Goal: Contribute content

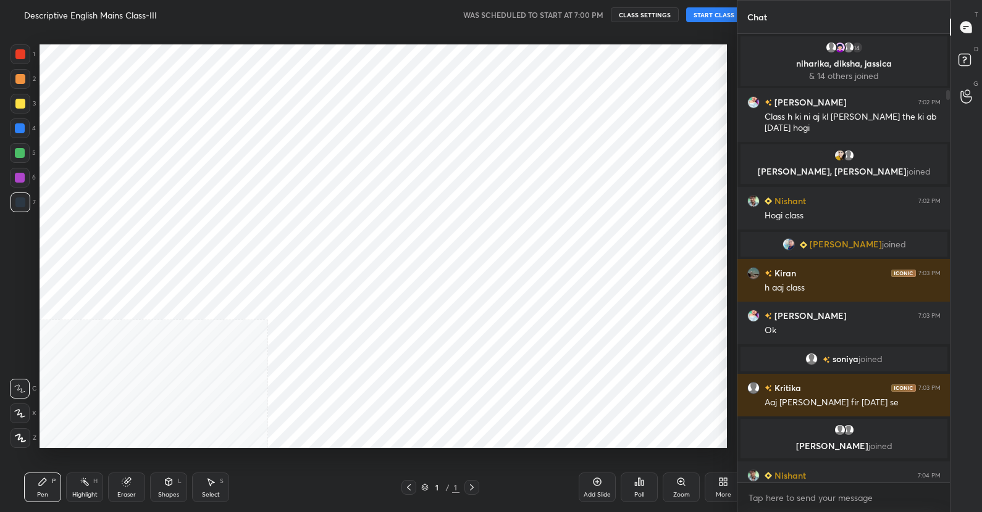
scroll to position [61305, 61052]
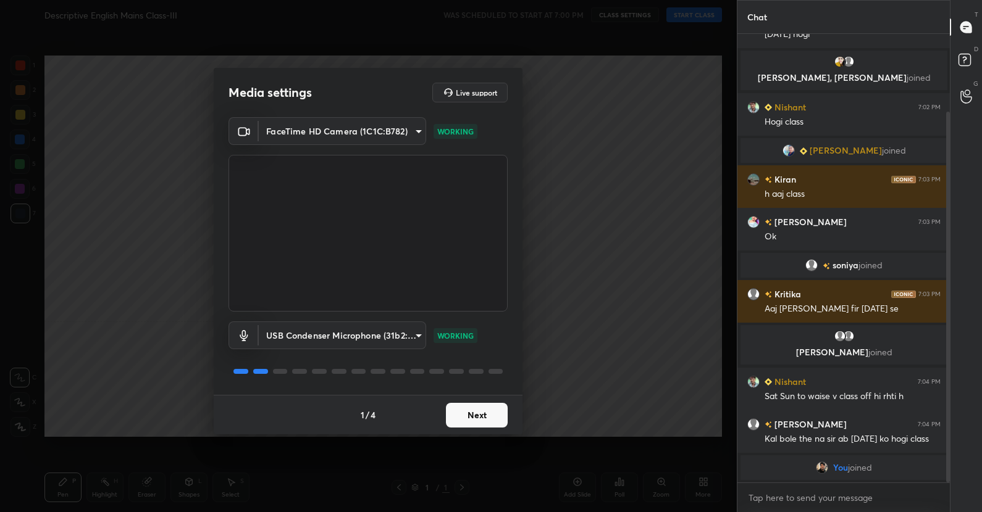
click at [477, 414] on button "Next" at bounding box center [477, 415] width 62 height 25
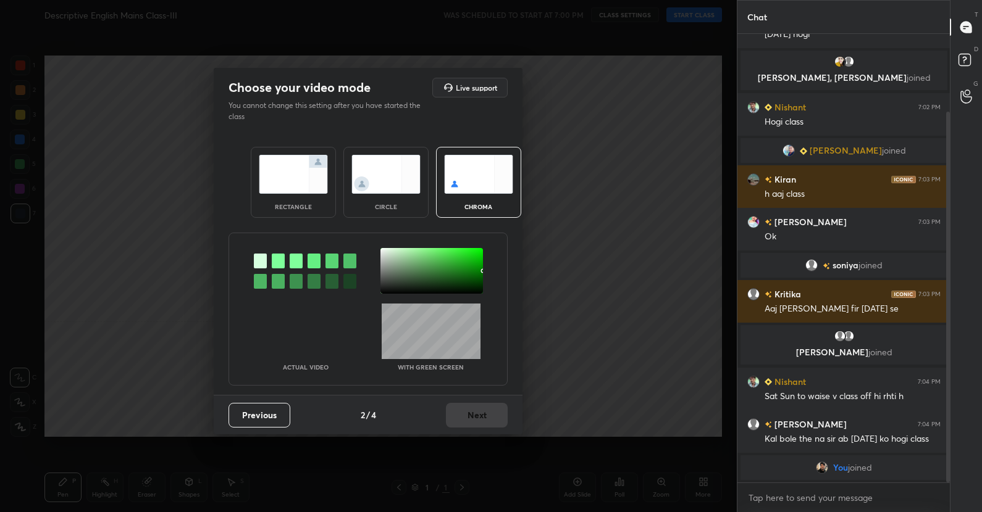
click at [277, 186] on img at bounding box center [293, 174] width 69 height 39
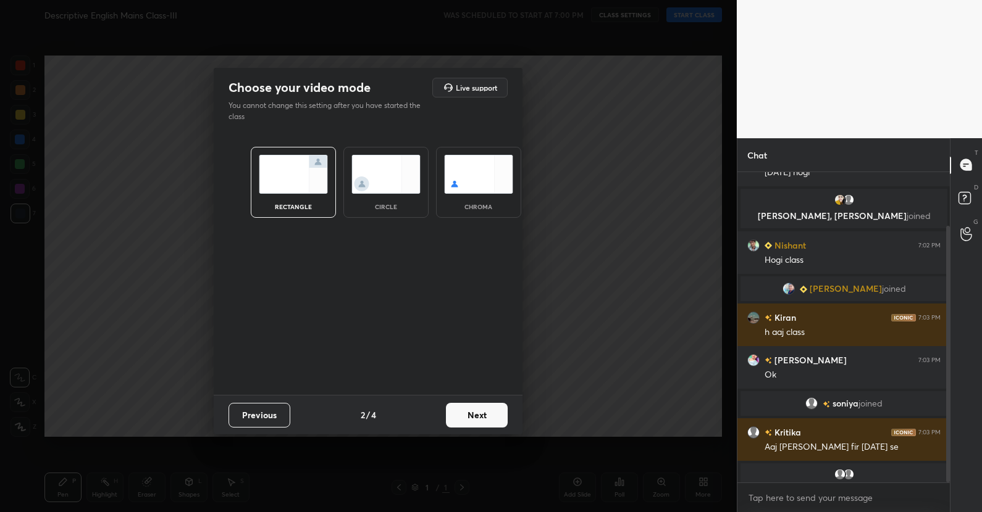
click at [482, 410] on button "Next" at bounding box center [477, 415] width 62 height 25
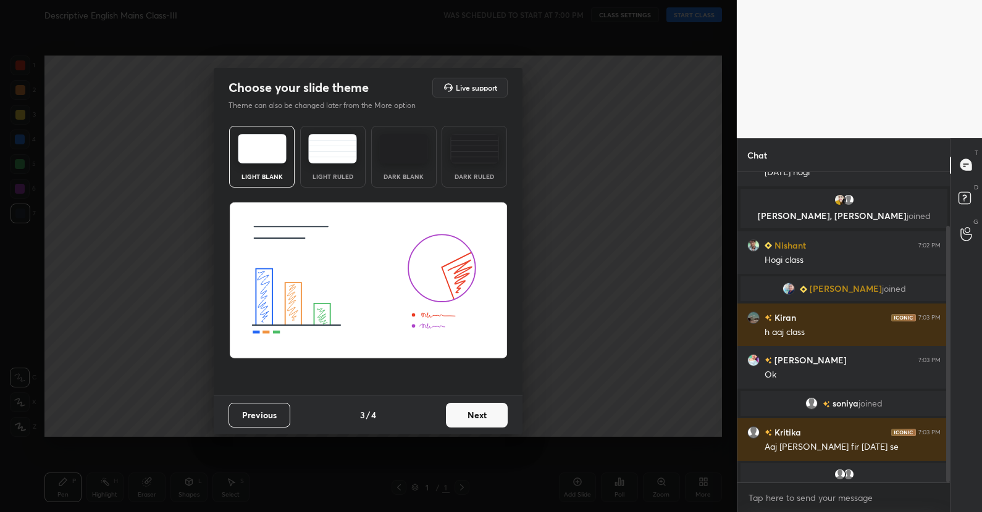
click at [487, 413] on button "Next" at bounding box center [477, 415] width 62 height 25
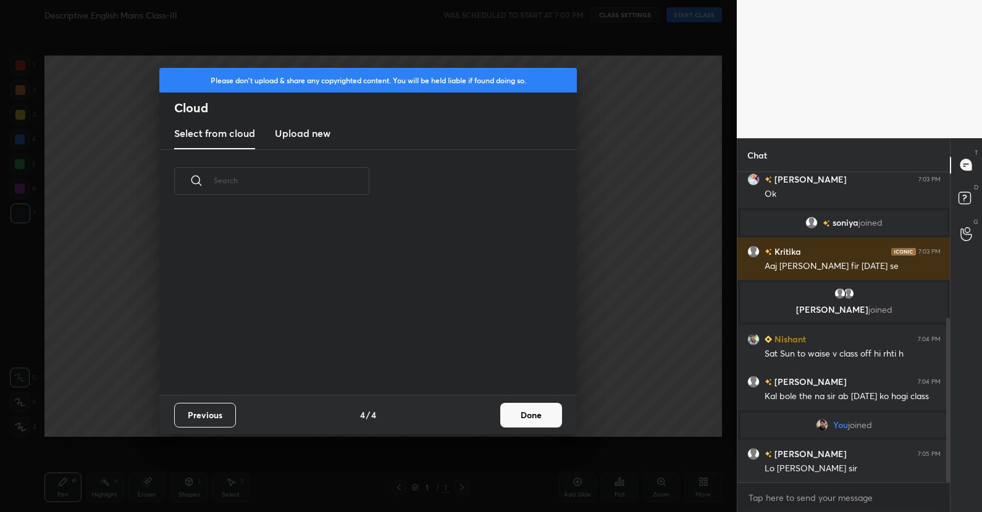
scroll to position [182, 396]
click at [528, 411] on button "Done" at bounding box center [531, 415] width 62 height 25
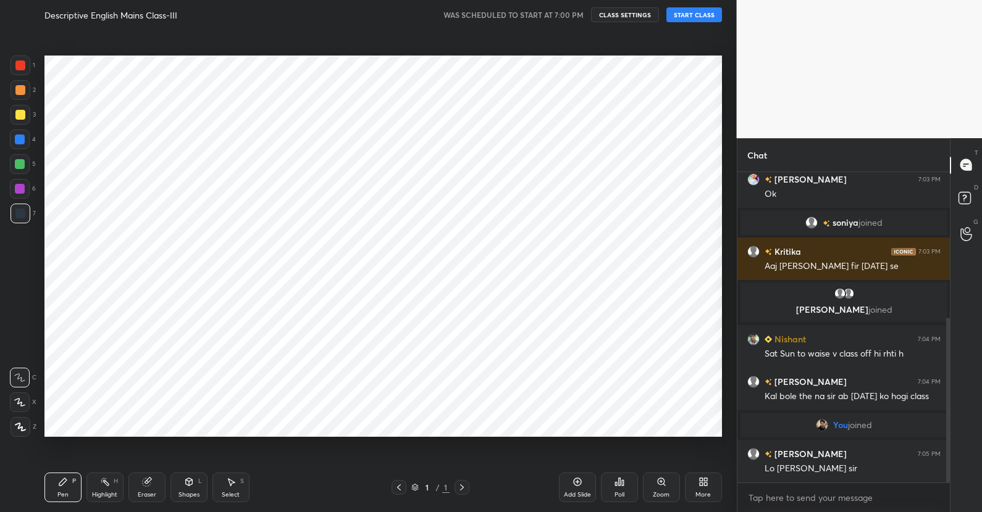
click at [704, 17] on button "START CLASS" at bounding box center [694, 14] width 56 height 15
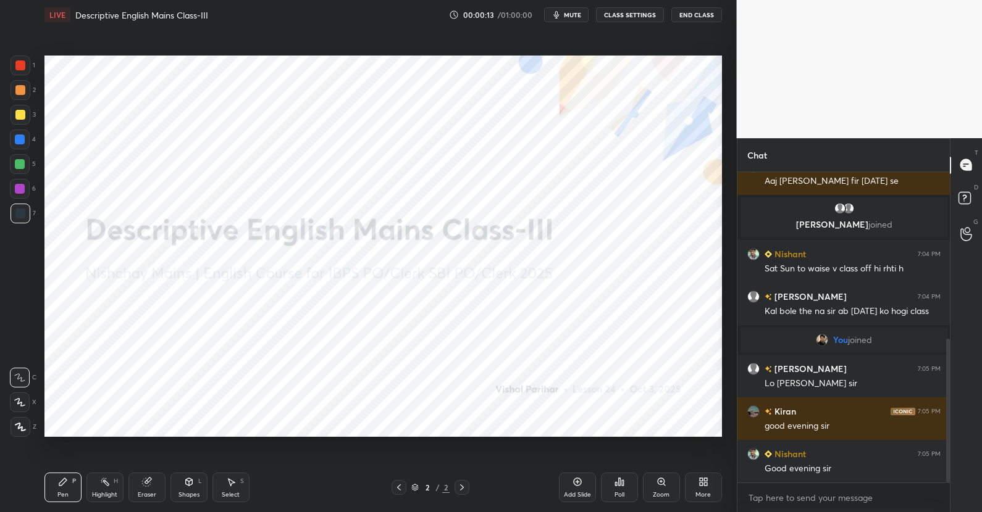
scroll to position [403, 0]
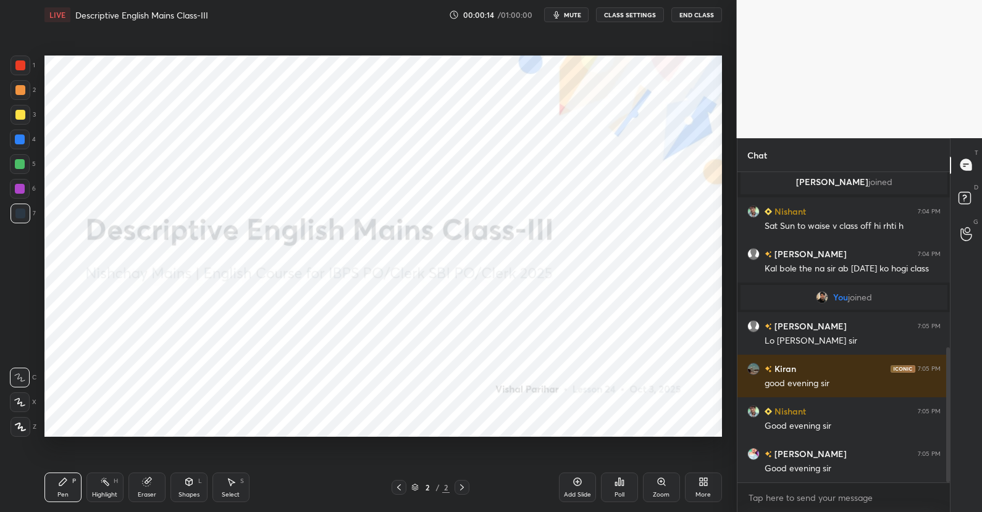
click at [14, 425] on div at bounding box center [20, 427] width 20 height 20
drag, startPoint x: 19, startPoint y: 70, endPoint x: 39, endPoint y: 78, distance: 21.3
click at [19, 70] on div at bounding box center [20, 66] width 10 height 10
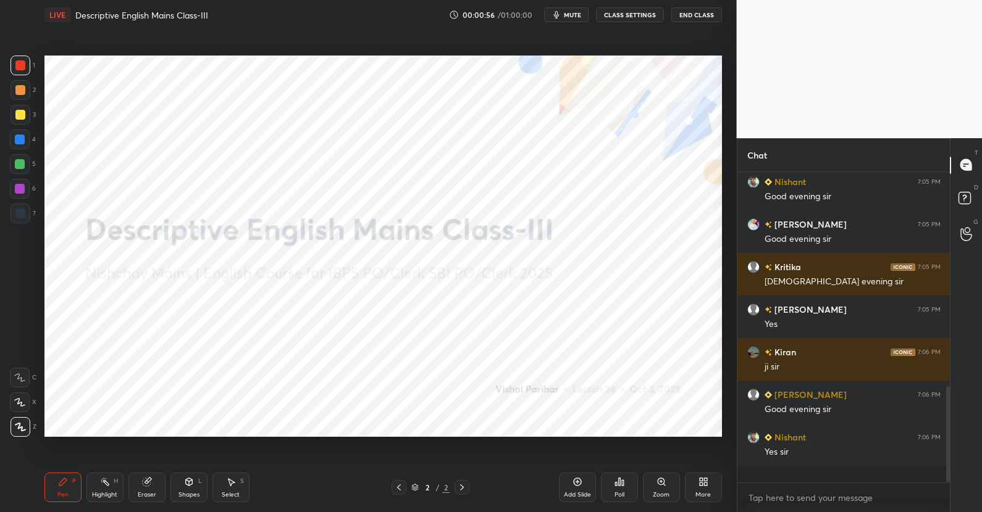
scroll to position [616, 0]
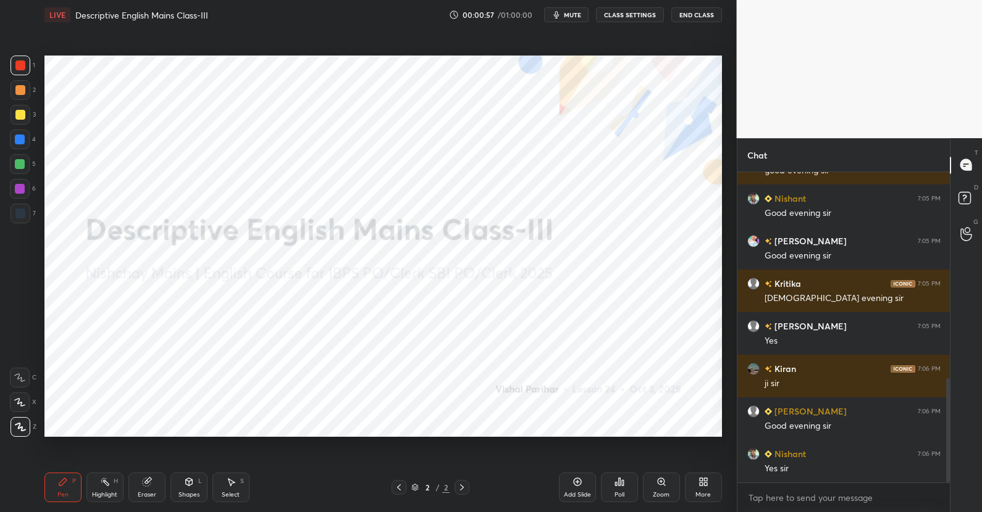
click at [622, 485] on icon at bounding box center [623, 483] width 2 height 6
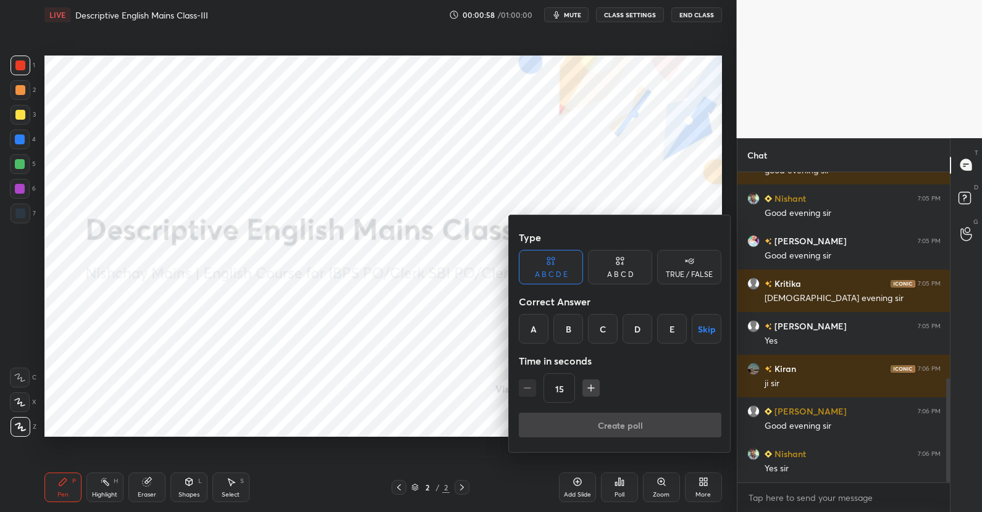
drag, startPoint x: 689, startPoint y: 271, endPoint x: 692, endPoint y: 315, distance: 44.6
click at [689, 271] on div "TRUE / FALSE" at bounding box center [689, 274] width 47 height 7
drag, startPoint x: 700, startPoint y: 330, endPoint x: 690, endPoint y: 370, distance: 41.3
click at [700, 330] on button "Skip" at bounding box center [689, 329] width 64 height 30
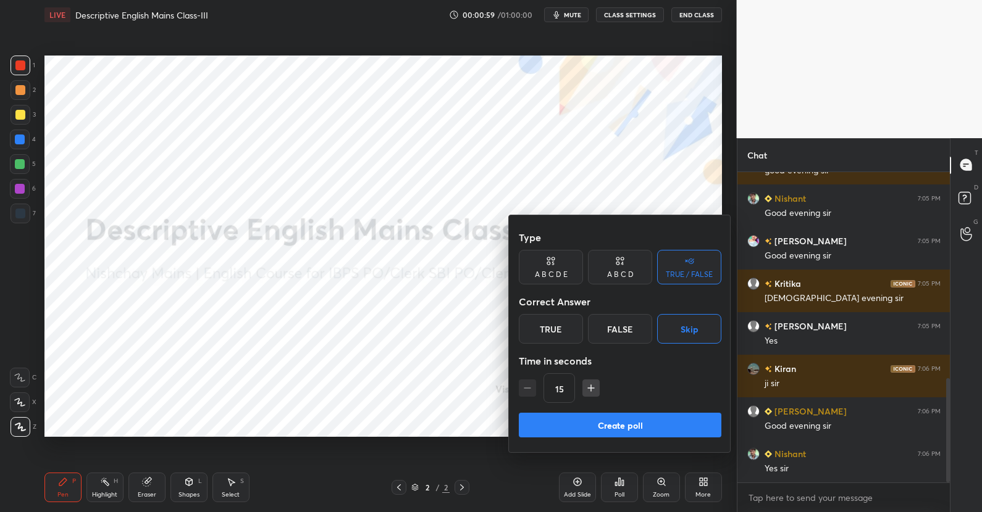
drag, startPoint x: 670, startPoint y: 422, endPoint x: 675, endPoint y: 427, distance: 6.6
click at [671, 423] on button "Create poll" at bounding box center [620, 425] width 203 height 25
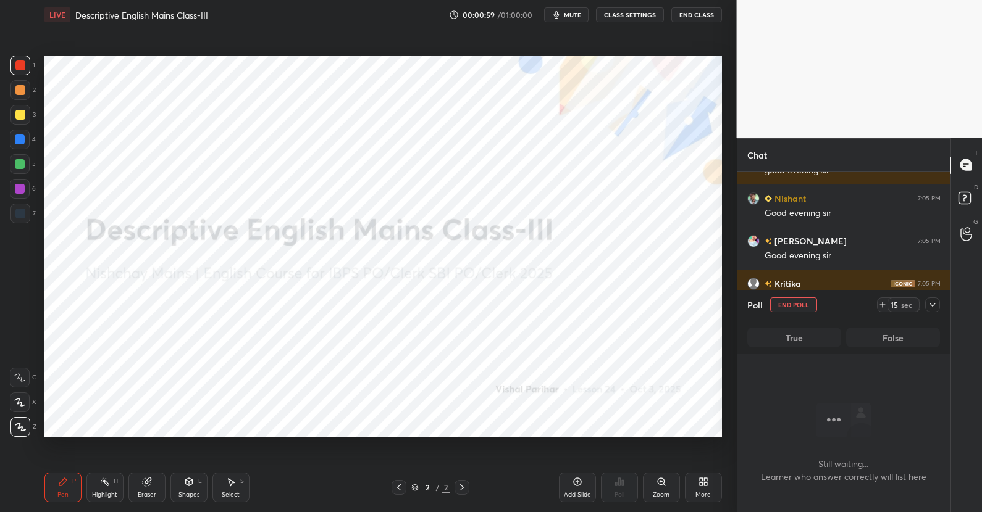
scroll to position [140, 209]
click at [697, 485] on div "More" at bounding box center [703, 488] width 37 height 30
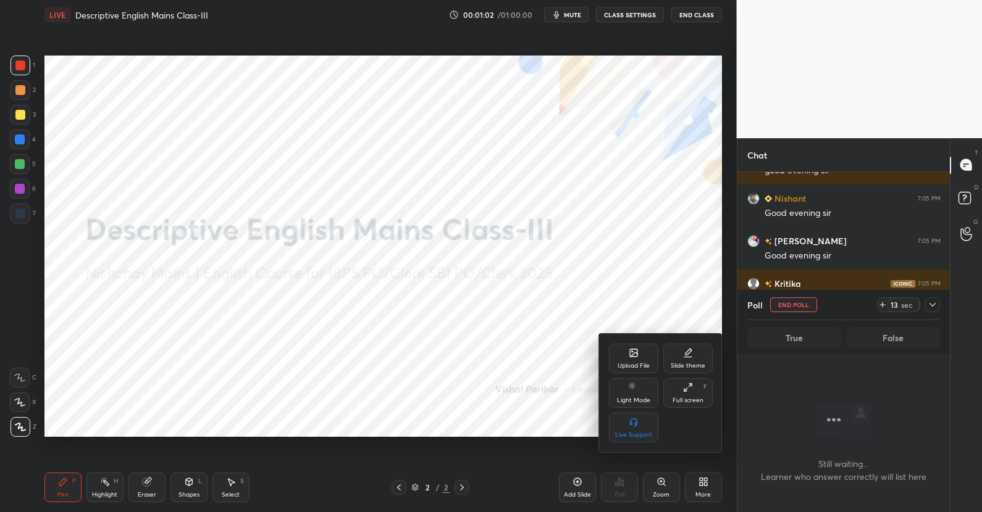
click at [643, 359] on div "Upload File" at bounding box center [633, 359] width 49 height 30
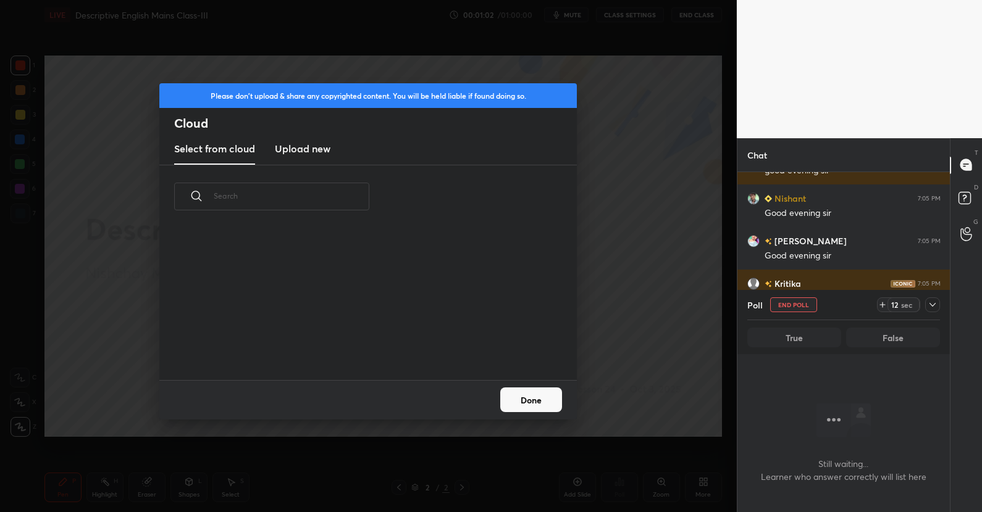
scroll to position [4, 7]
click at [305, 148] on h3 "Upload new" at bounding box center [303, 148] width 56 height 15
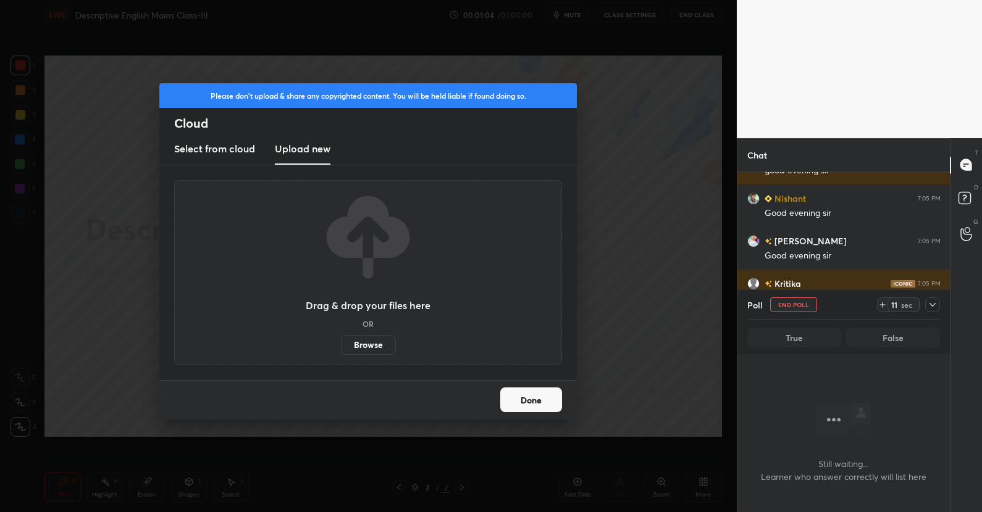
click at [374, 340] on label "Browse" at bounding box center [368, 345] width 55 height 20
click at [341, 340] on input "Browse" at bounding box center [341, 345] width 0 height 20
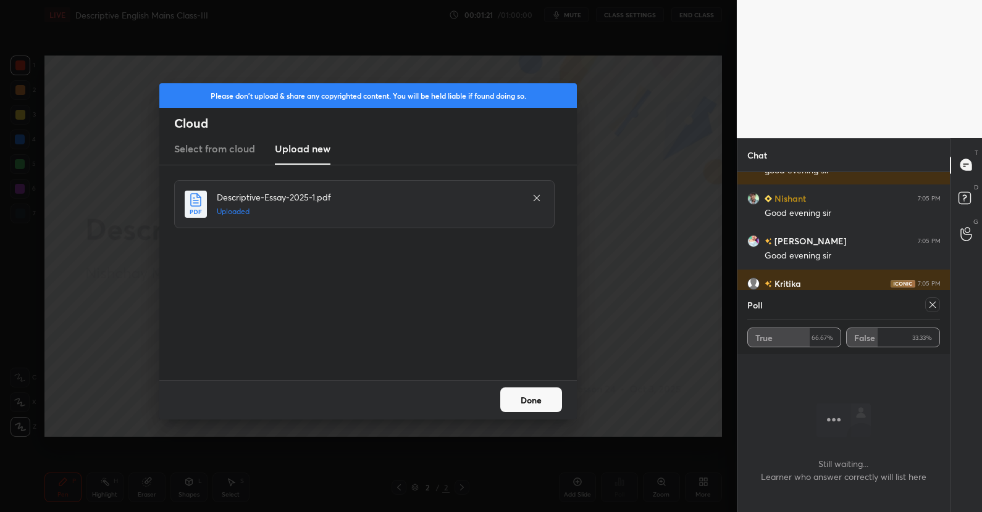
click at [543, 408] on button "Done" at bounding box center [531, 400] width 62 height 25
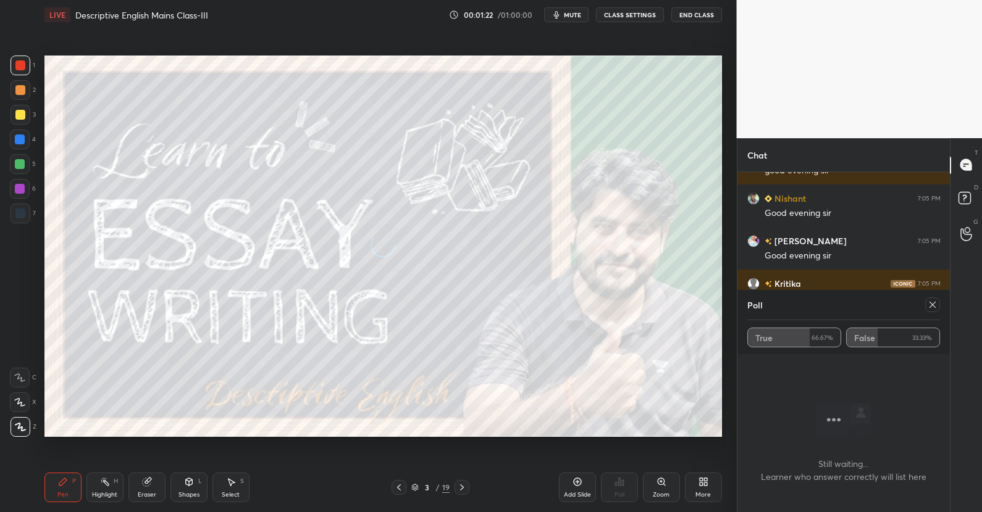
click at [932, 306] on icon at bounding box center [932, 305] width 10 height 10
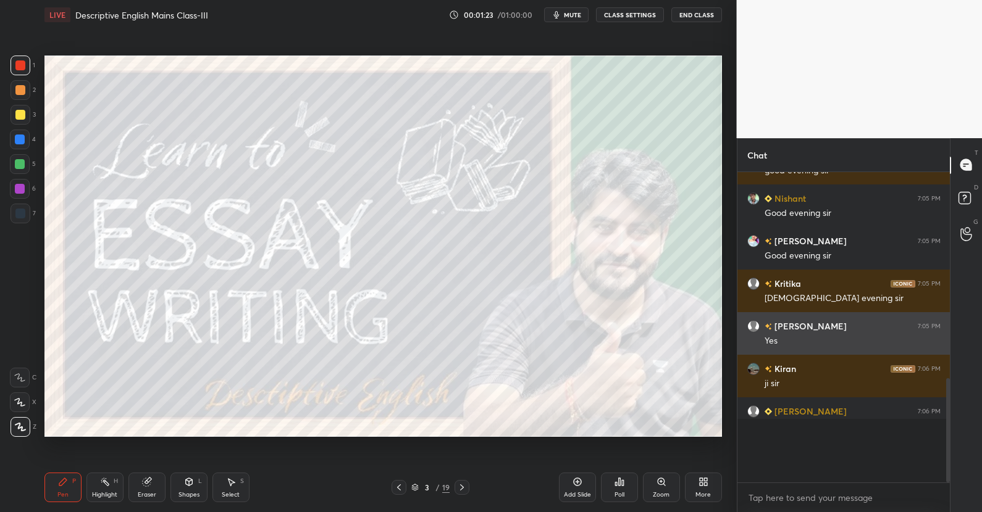
scroll to position [4, 4]
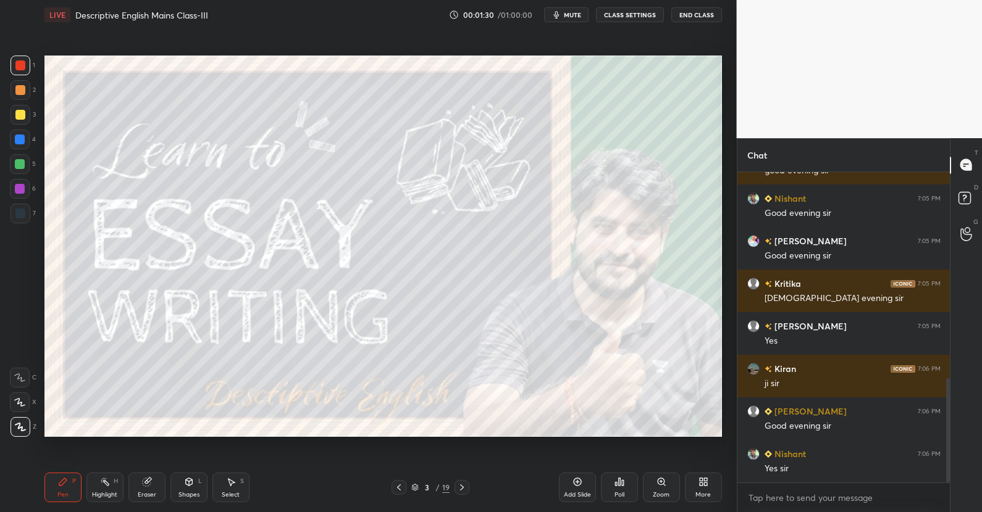
click at [23, 120] on div at bounding box center [20, 115] width 20 height 20
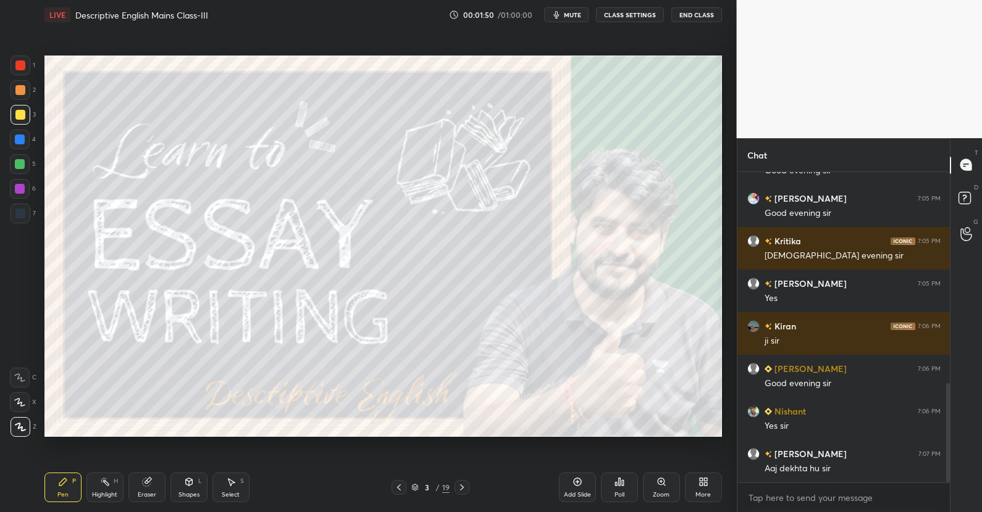
scroll to position [701, 0]
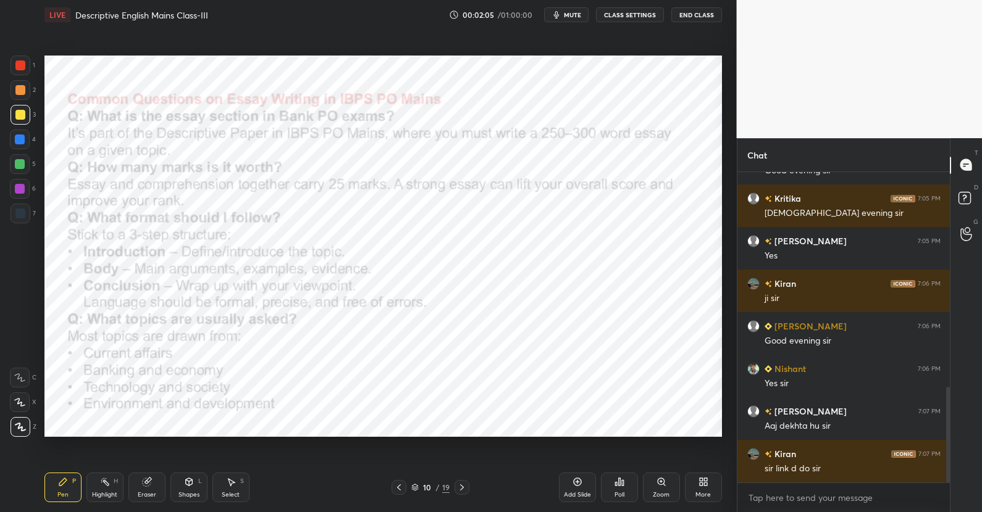
click at [20, 68] on div at bounding box center [20, 66] width 10 height 10
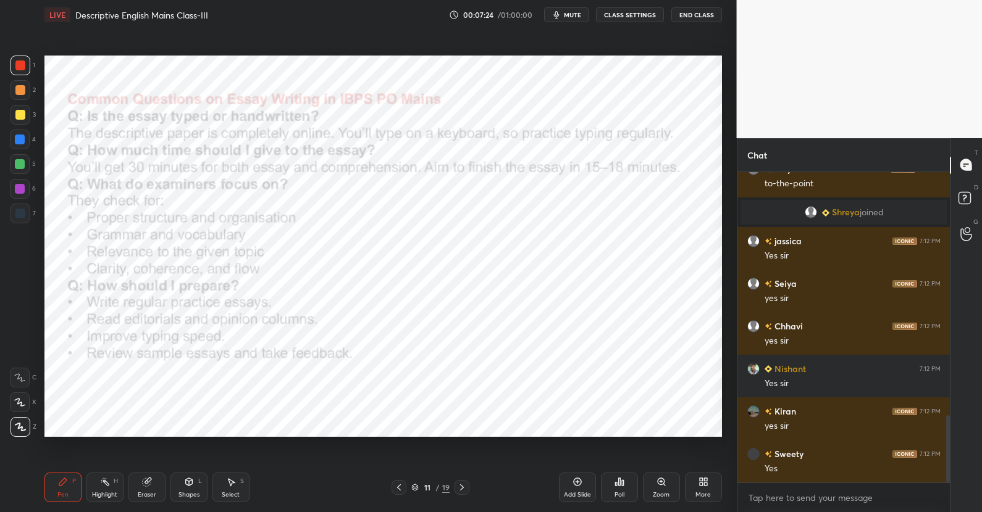
scroll to position [1125, 0]
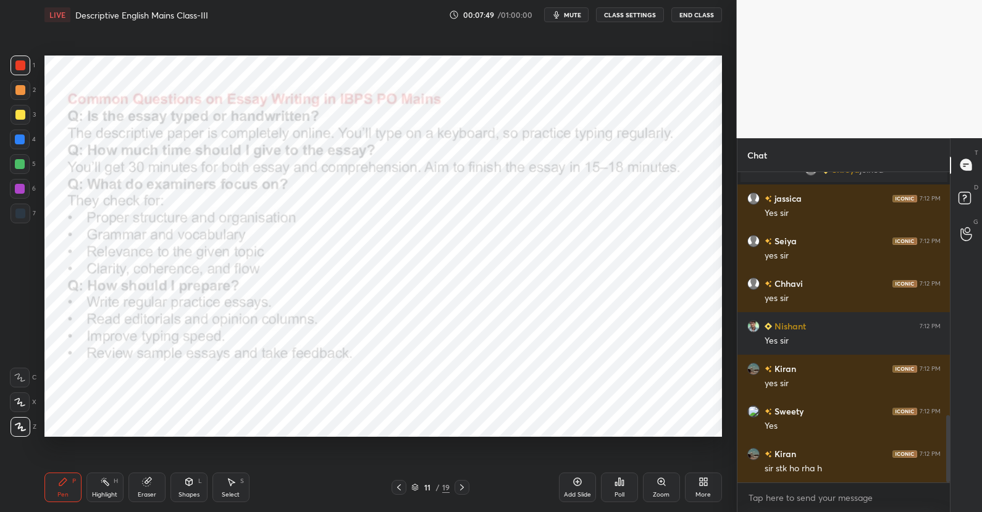
click at [625, 487] on div "Poll" at bounding box center [619, 488] width 37 height 30
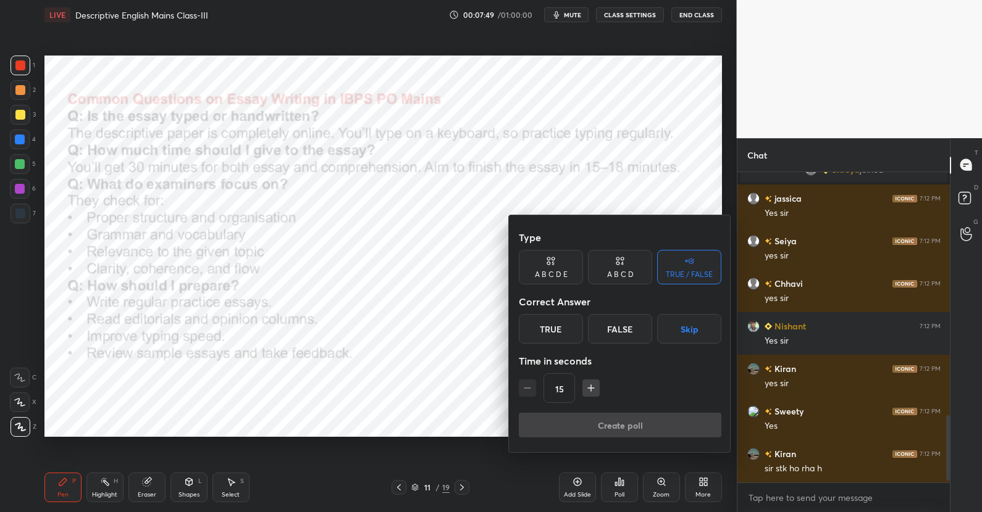
scroll to position [1167, 0]
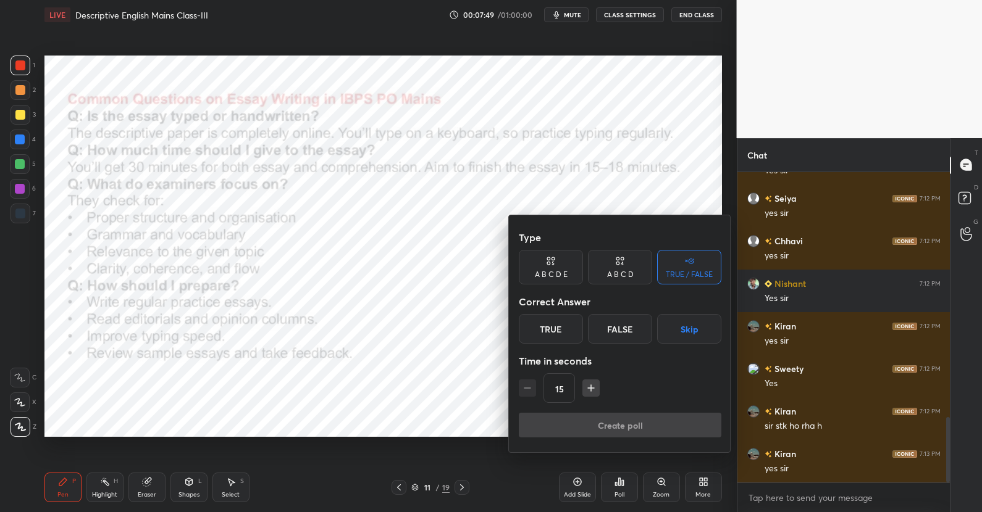
click at [679, 329] on button "Skip" at bounding box center [689, 329] width 64 height 30
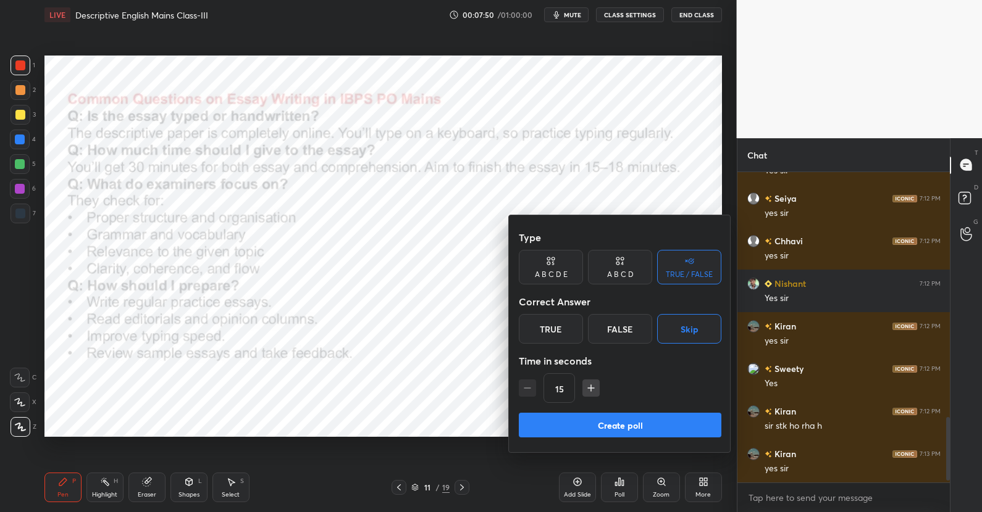
scroll to position [1210, 0]
click at [649, 427] on button "Create poll" at bounding box center [620, 425] width 203 height 25
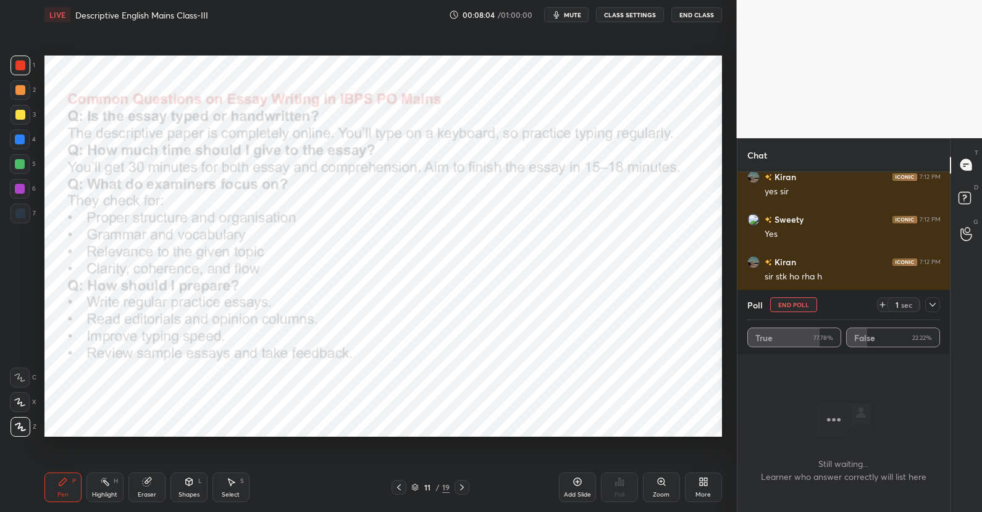
scroll to position [1359, 0]
click at [932, 306] on icon at bounding box center [932, 305] width 10 height 10
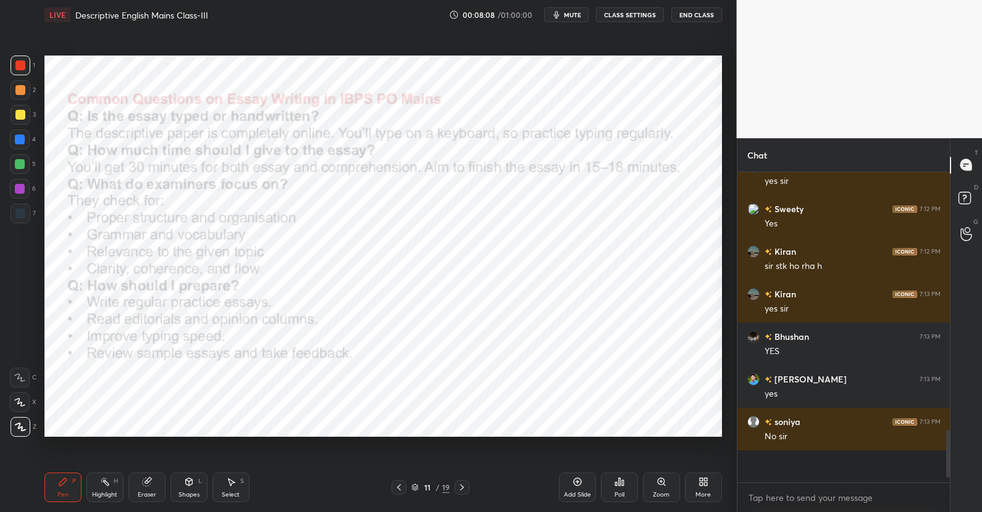
scroll to position [4, 4]
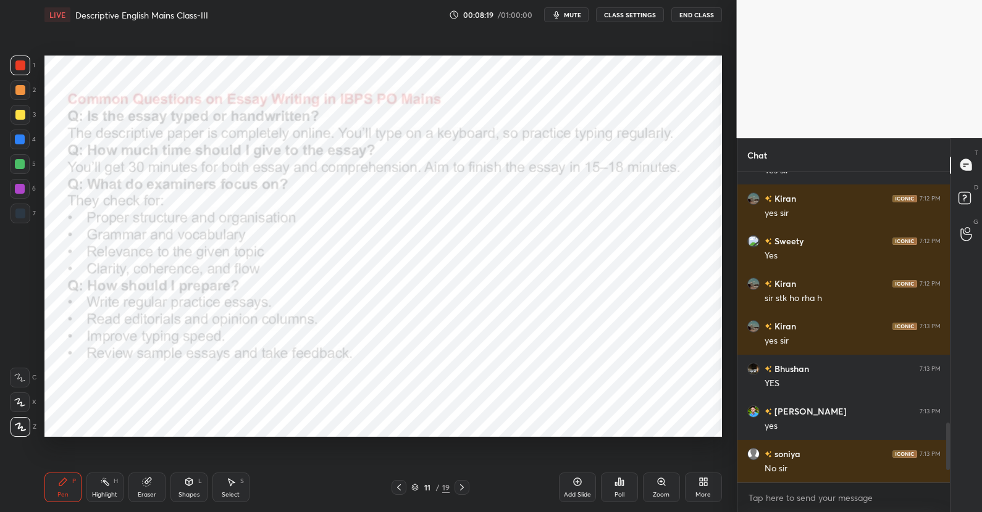
click at [417, 487] on icon at bounding box center [414, 487] width 7 height 7
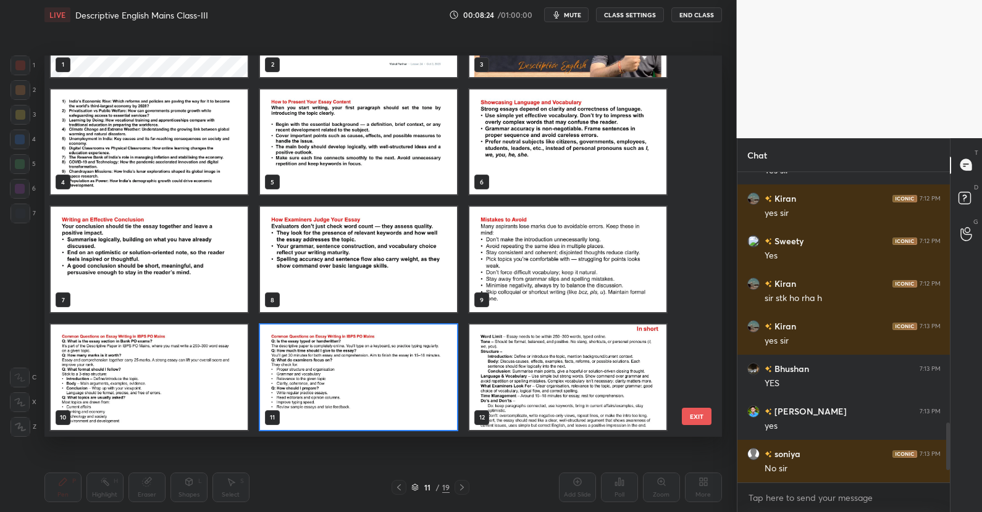
click at [570, 390] on img "grid" at bounding box center [567, 378] width 197 height 106
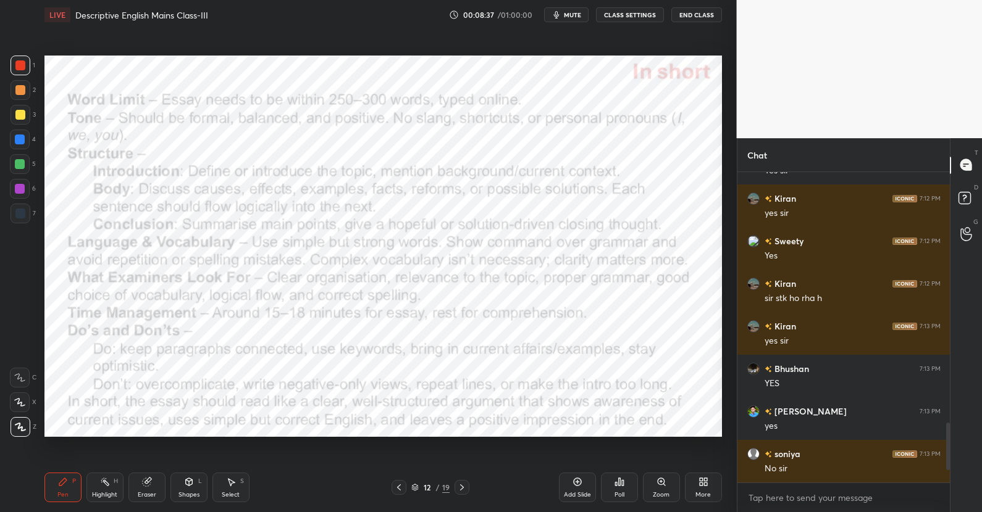
click at [416, 488] on icon at bounding box center [414, 487] width 7 height 7
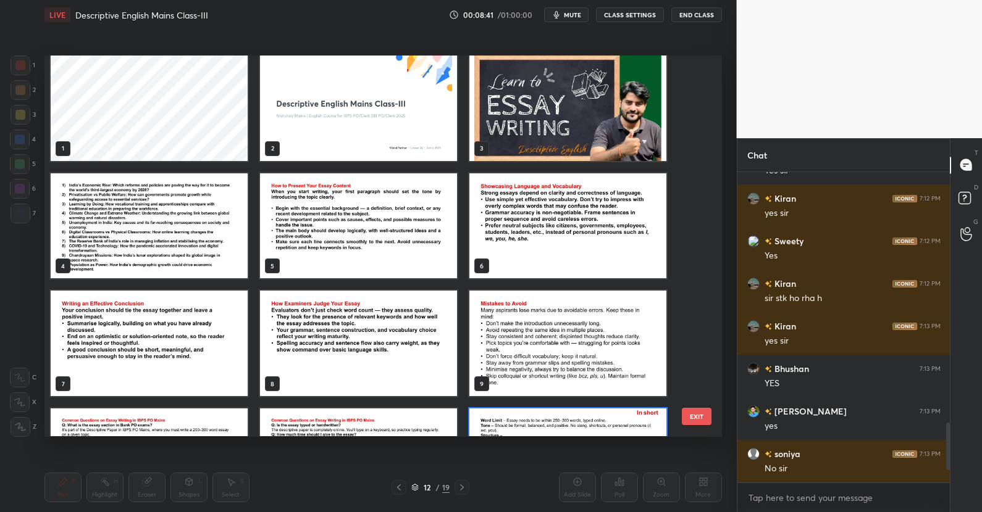
click at [336, 228] on img "grid" at bounding box center [358, 226] width 197 height 106
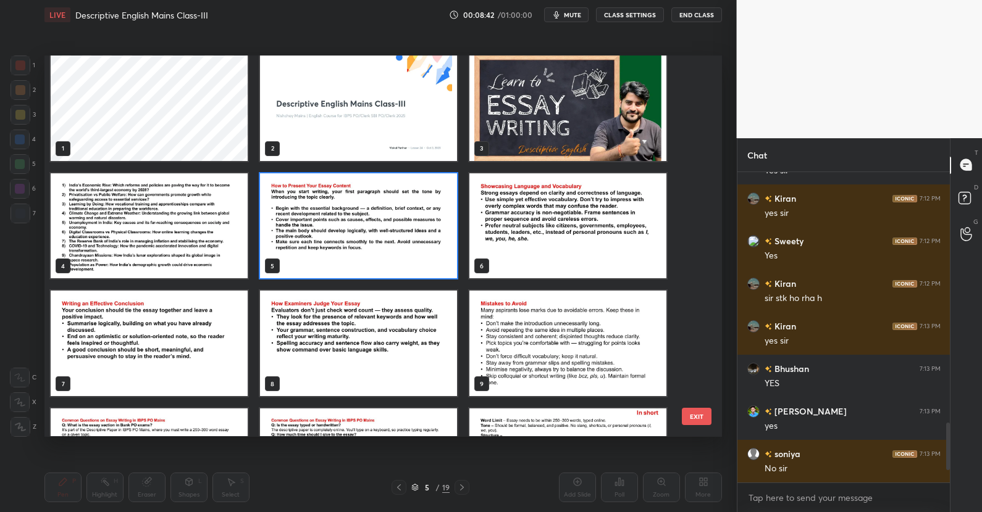
drag, startPoint x: 336, startPoint y: 228, endPoint x: 354, endPoint y: 238, distance: 21.0
click at [336, 228] on img "grid" at bounding box center [358, 226] width 197 height 106
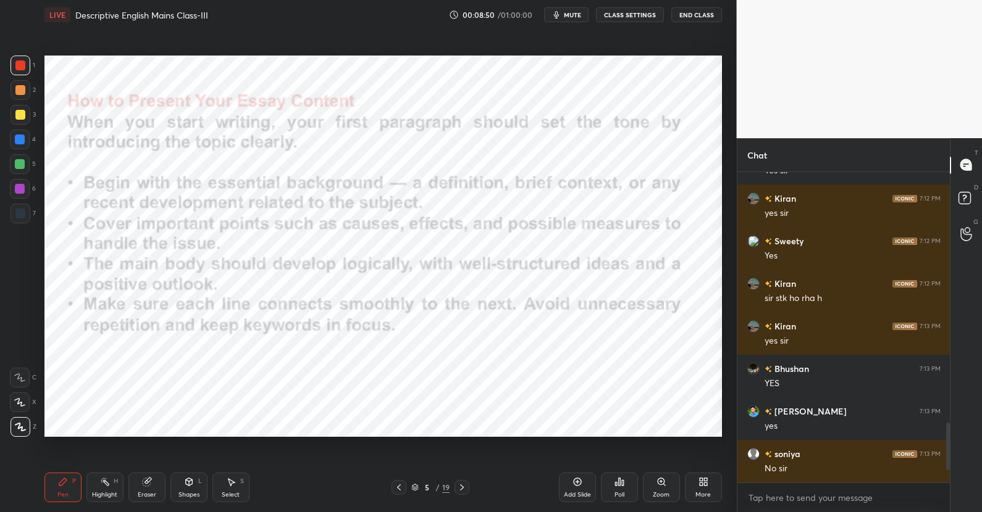
drag, startPoint x: 17, startPoint y: 140, endPoint x: 36, endPoint y: 136, distance: 19.4
click at [18, 139] on div at bounding box center [20, 140] width 10 height 10
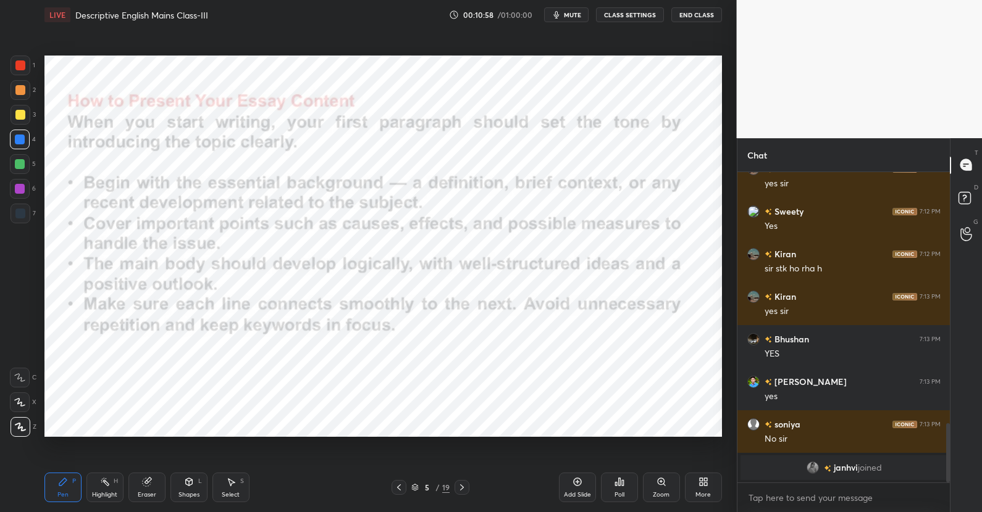
click at [416, 491] on icon at bounding box center [414, 487] width 7 height 7
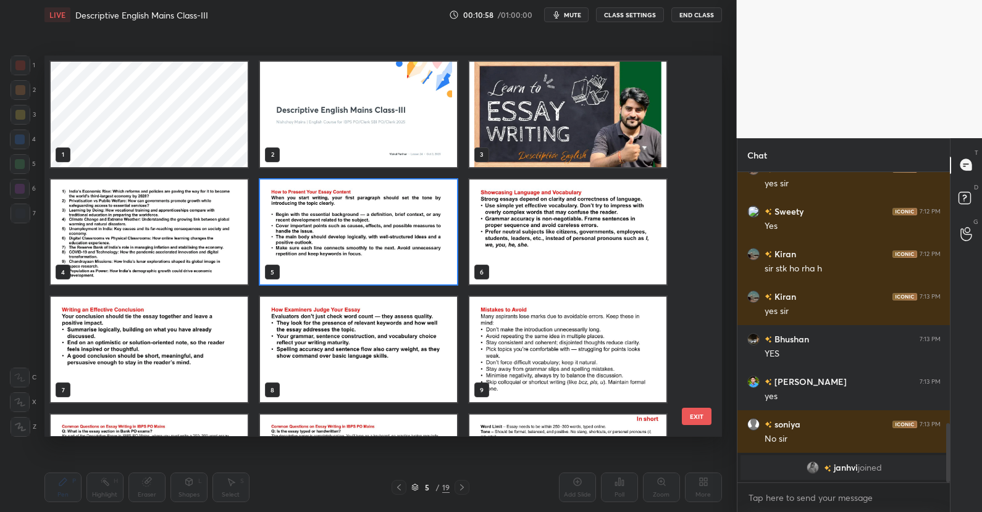
scroll to position [377, 671]
click at [359, 246] on img "grid" at bounding box center [358, 233] width 197 height 106
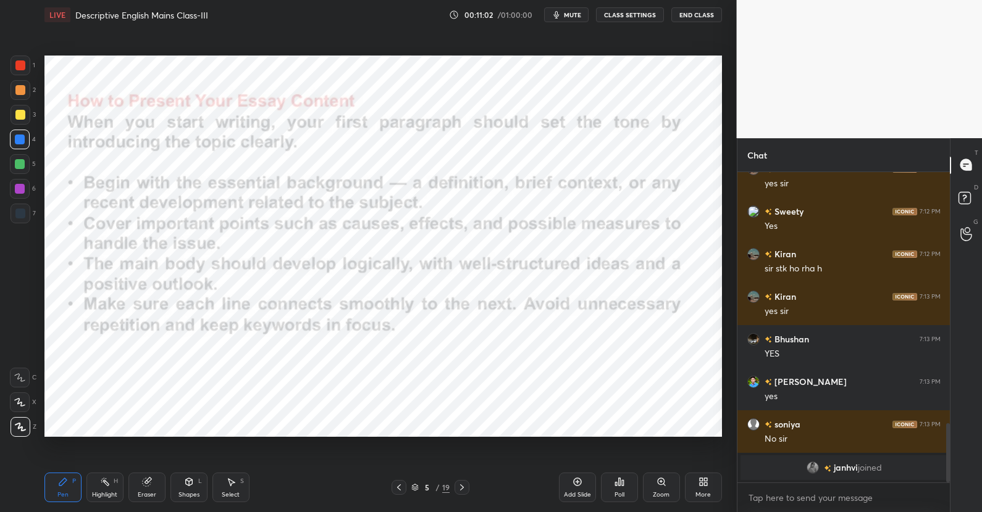
click at [359, 246] on img "grid" at bounding box center [358, 233] width 197 height 106
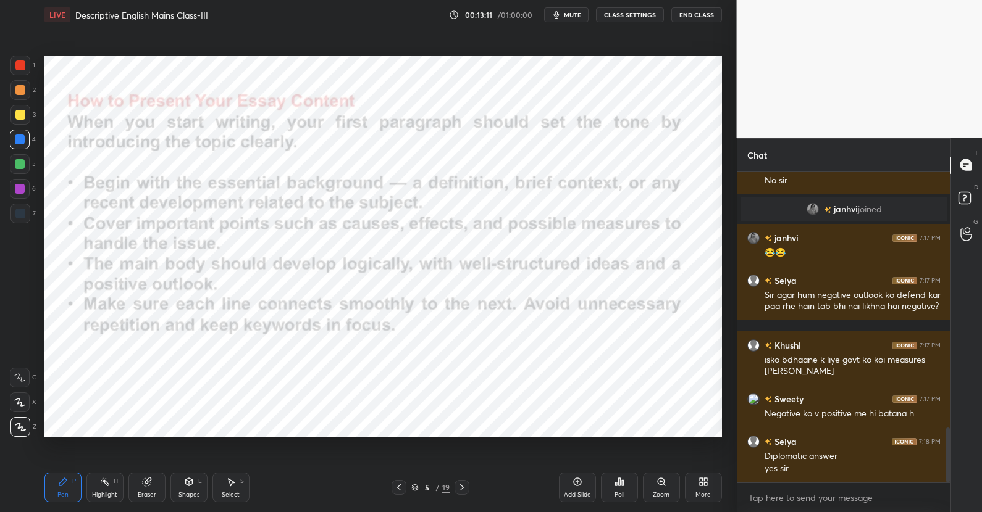
scroll to position [1498, 0]
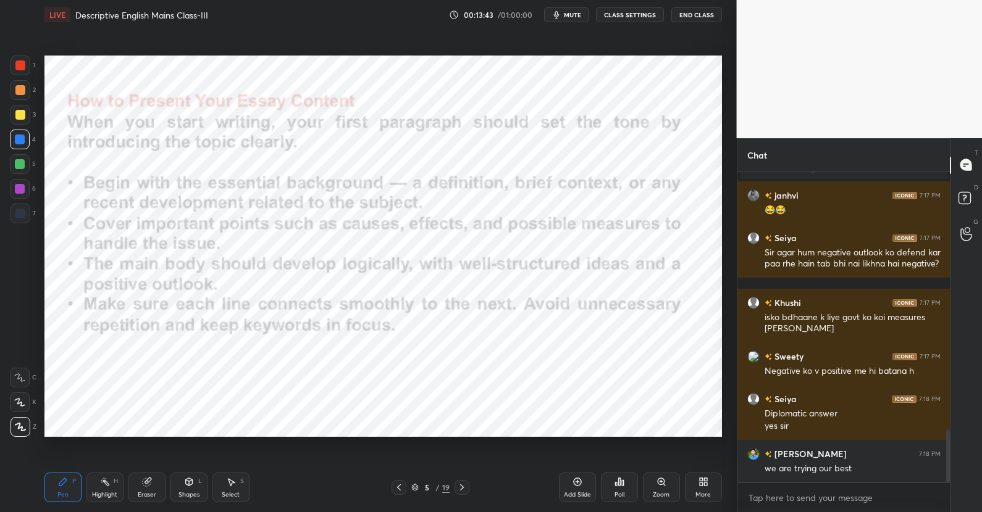
click at [416, 488] on div "5 / 19" at bounding box center [430, 487] width 38 height 11
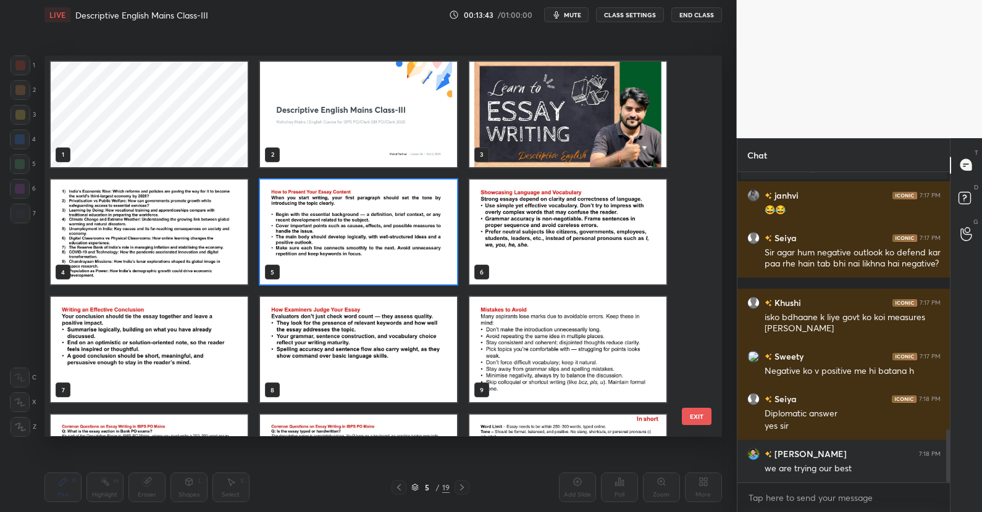
scroll to position [377, 671]
click at [399, 214] on img "grid" at bounding box center [358, 233] width 197 height 106
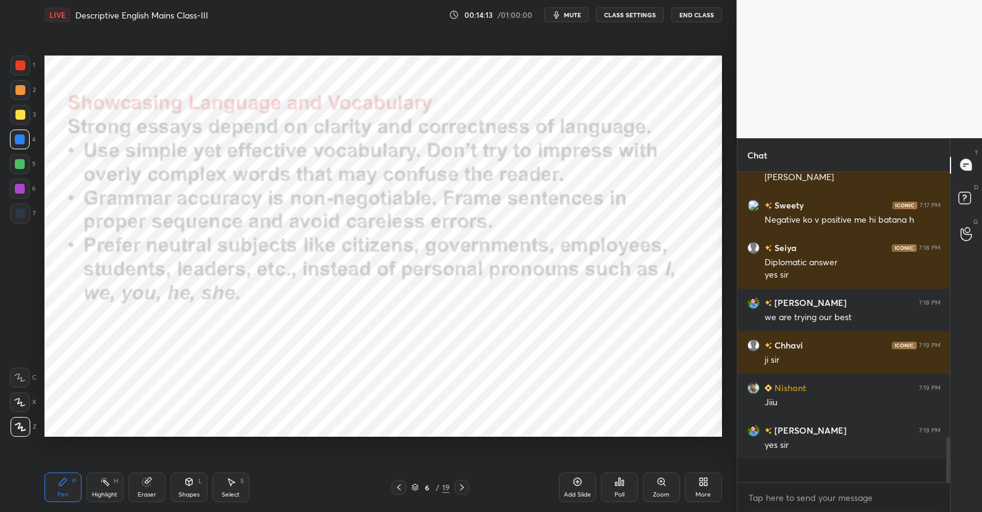
scroll to position [1626, 0]
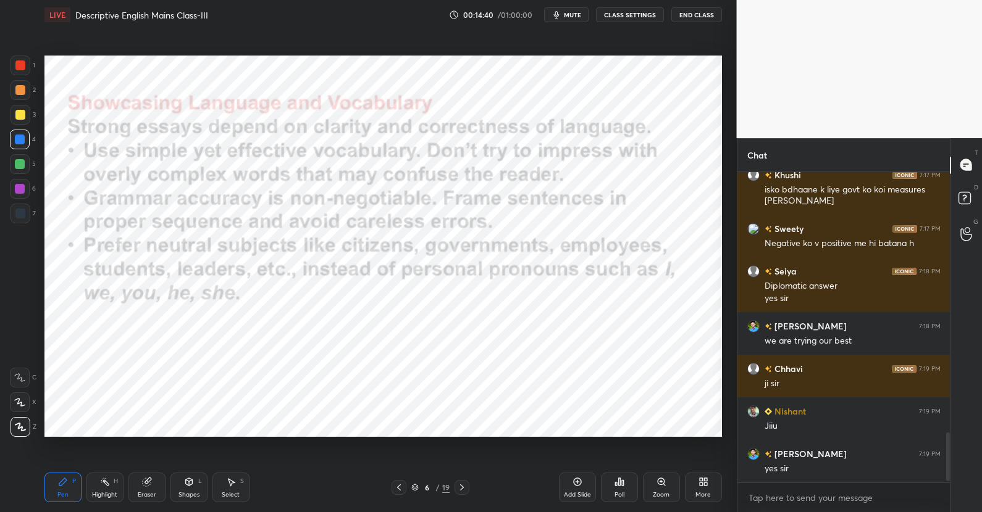
click at [416, 486] on icon at bounding box center [414, 487] width 7 height 7
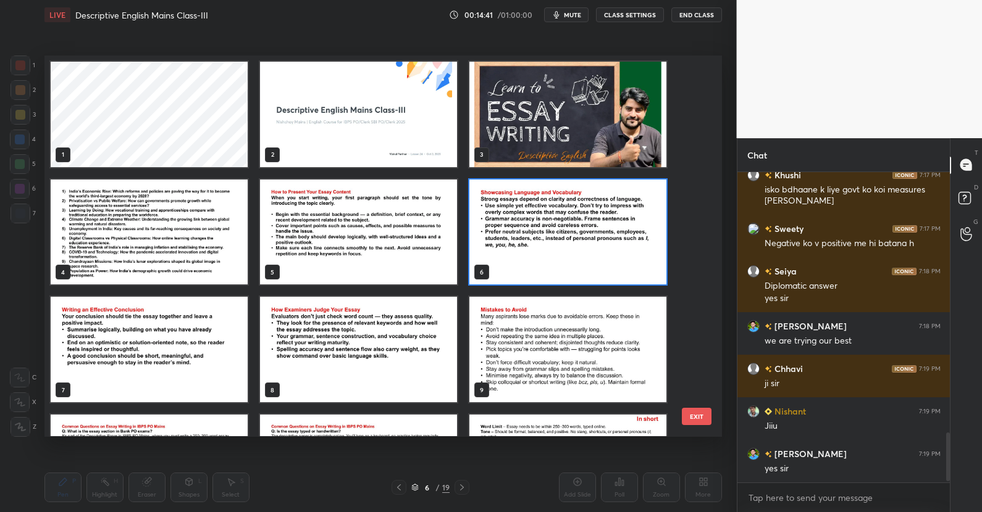
scroll to position [377, 671]
click at [600, 240] on img "grid" at bounding box center [567, 233] width 197 height 106
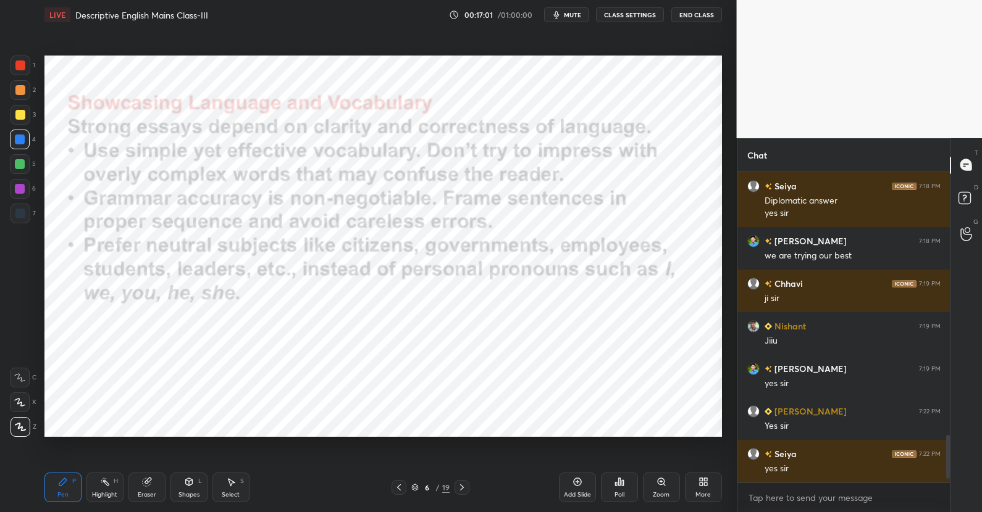
scroll to position [4, 4]
click at [417, 489] on icon at bounding box center [415, 490] width 6 height 2
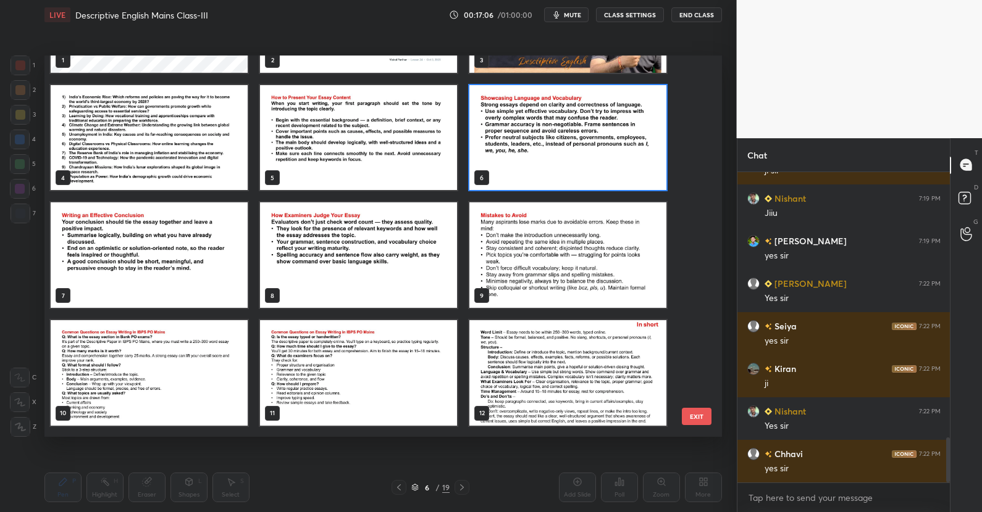
scroll to position [1882, 0]
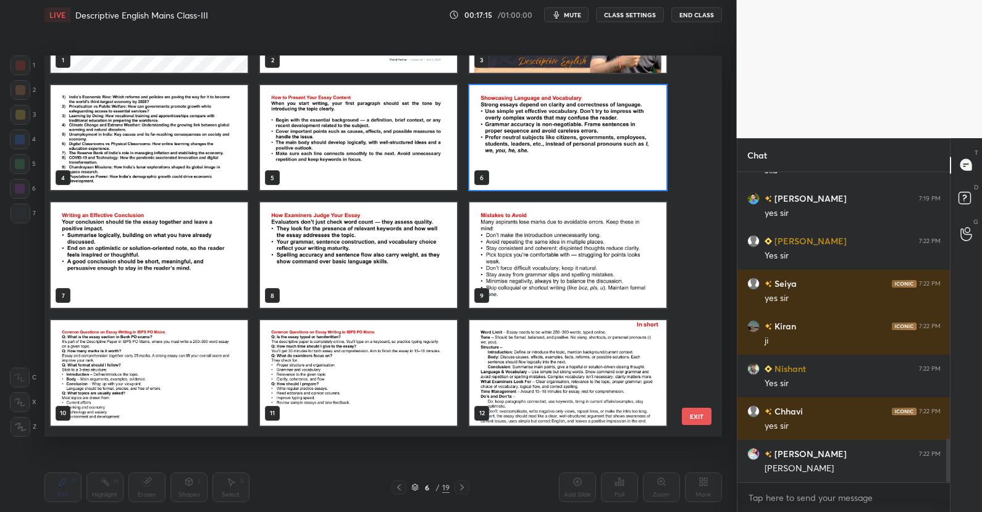
click at [504, 128] on img "grid" at bounding box center [567, 138] width 197 height 106
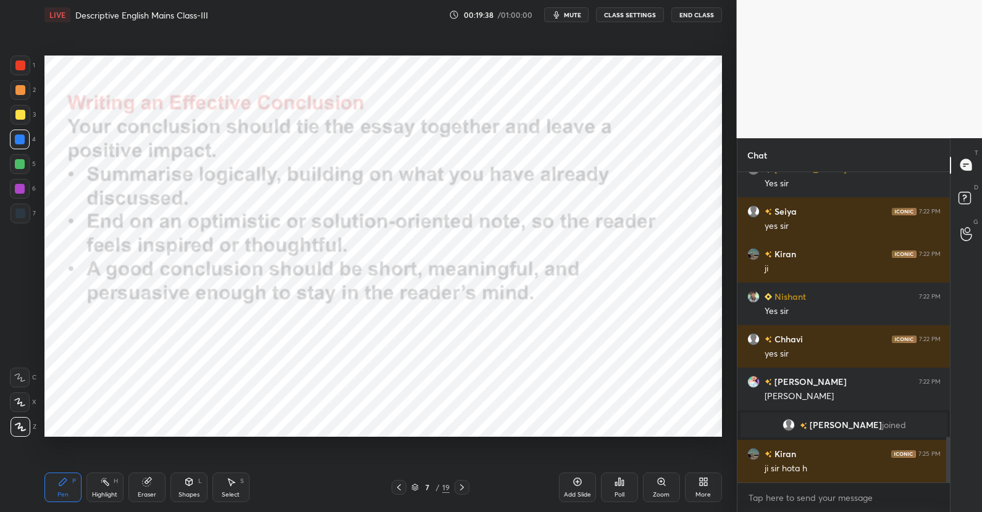
scroll to position [1831, 0]
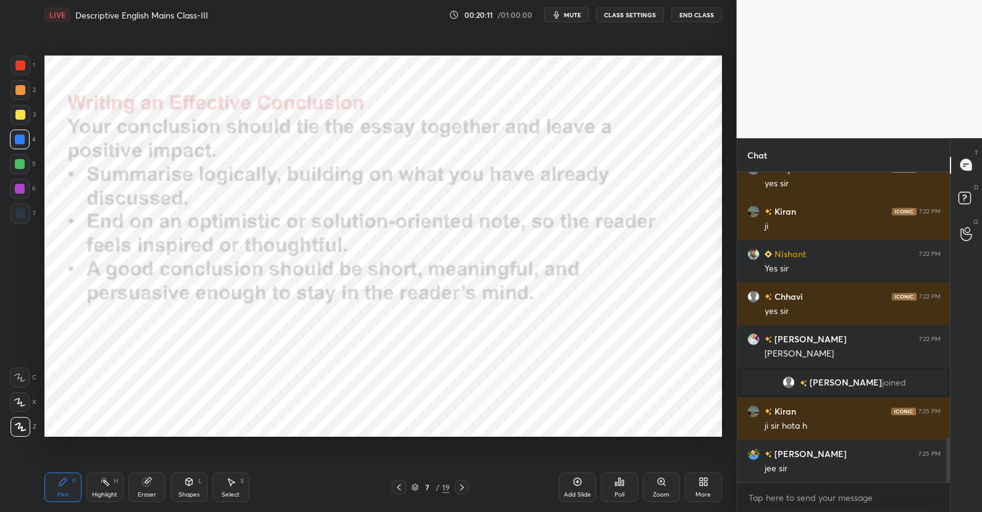
click at [415, 489] on icon at bounding box center [415, 489] width 6 height 2
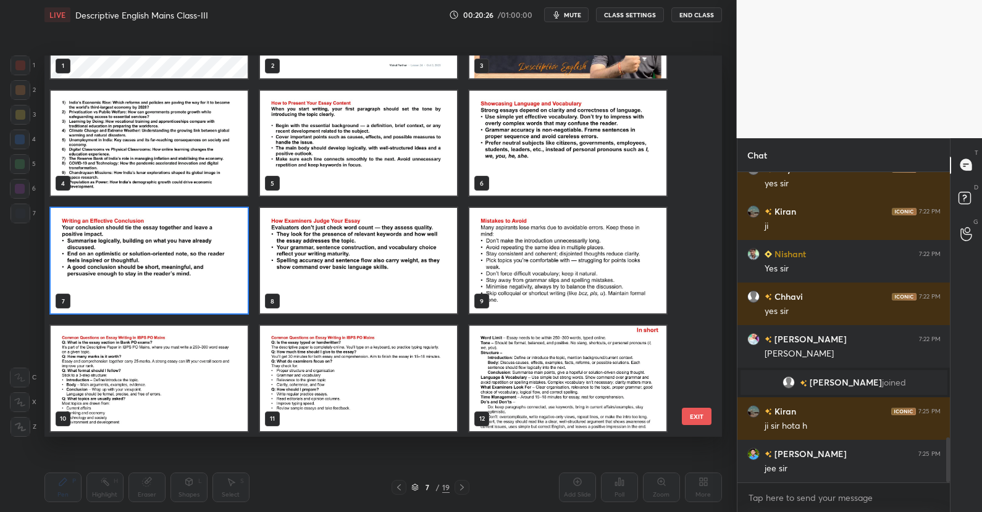
scroll to position [1874, 0]
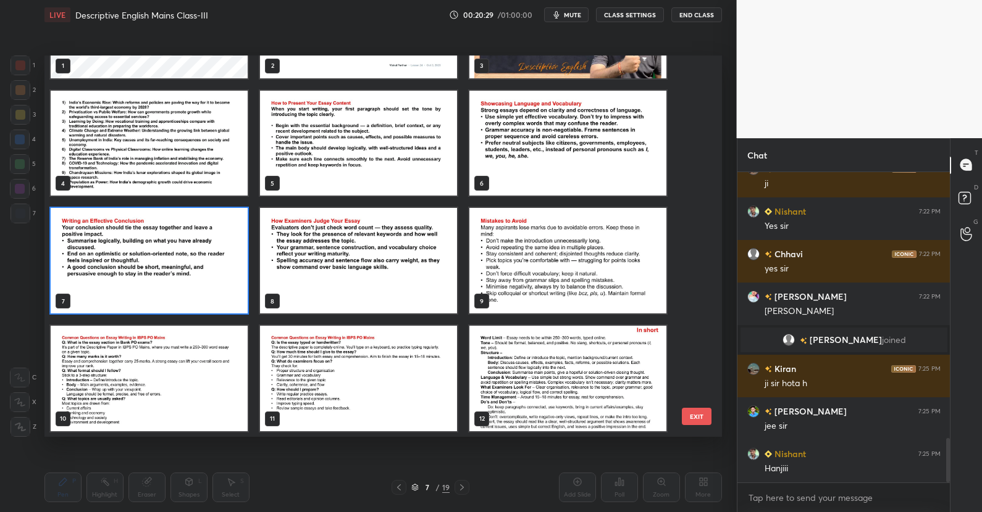
click at [527, 259] on img "grid" at bounding box center [567, 262] width 197 height 106
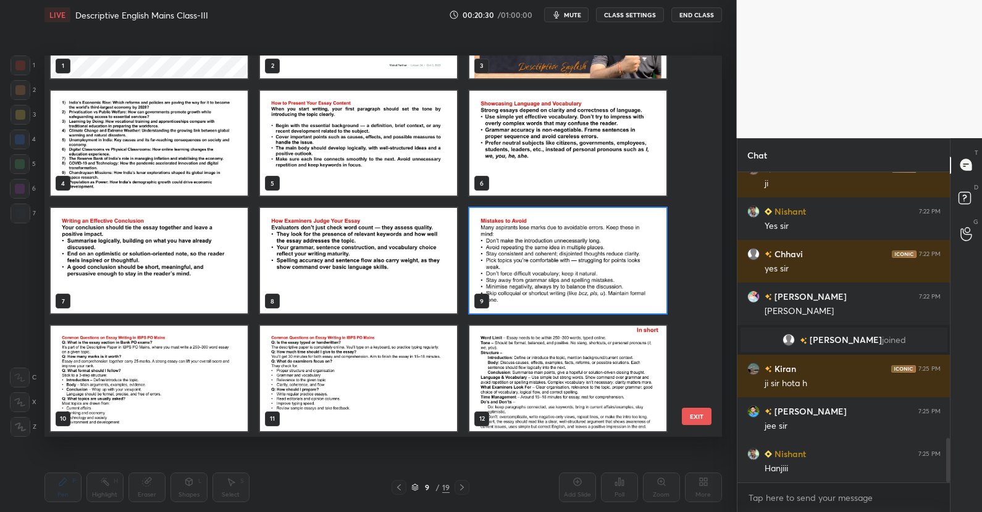
click at [527, 259] on img "grid" at bounding box center [567, 262] width 197 height 106
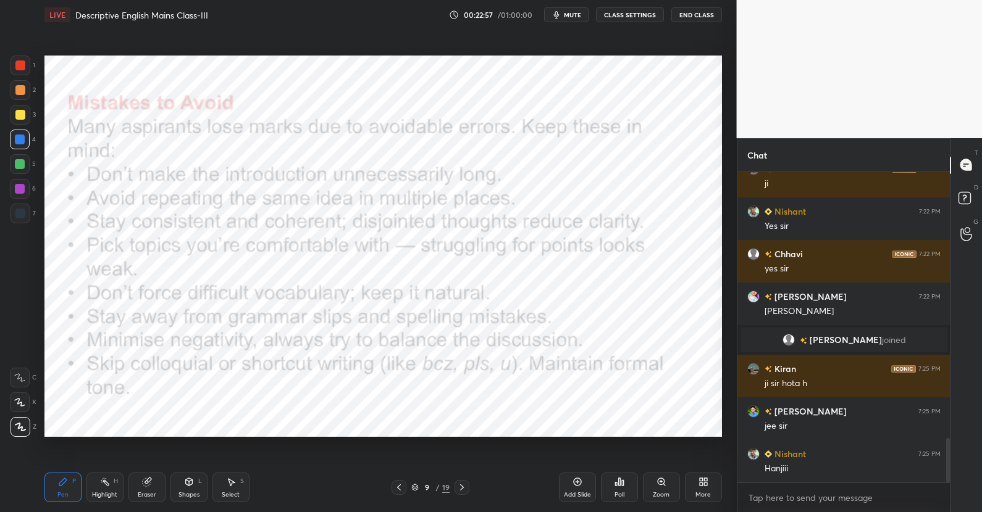
click at [414, 490] on icon at bounding box center [414, 487] width 7 height 7
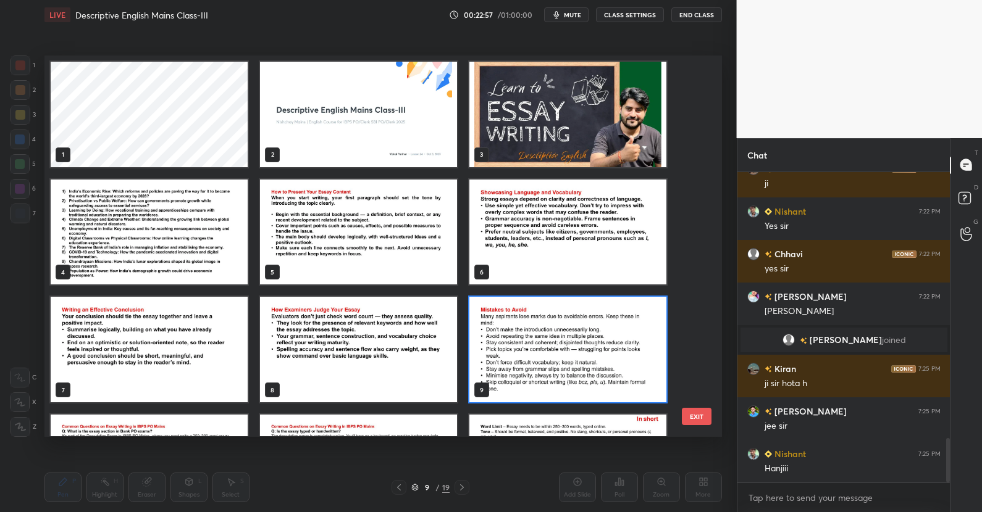
scroll to position [377, 671]
click at [401, 347] on img "grid" at bounding box center [358, 351] width 197 height 106
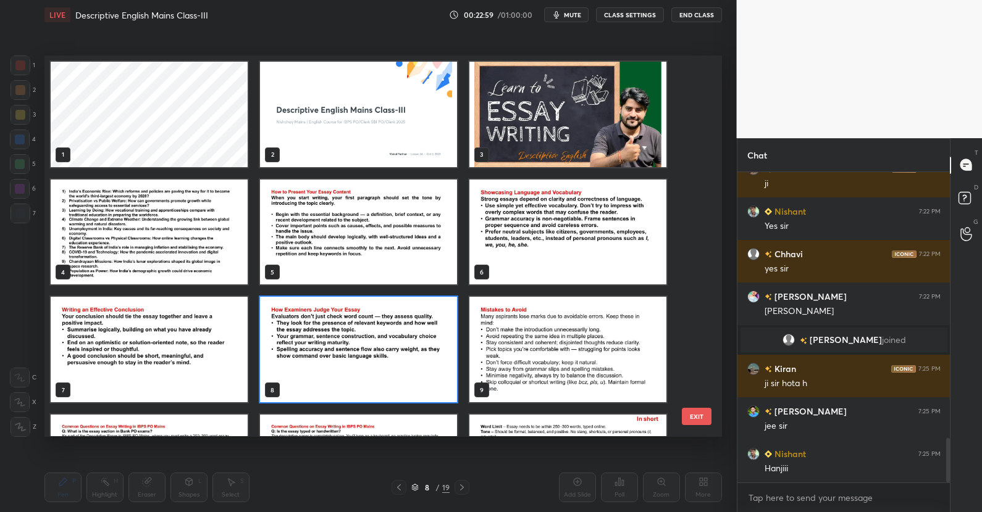
click at [401, 347] on img "grid" at bounding box center [358, 351] width 197 height 106
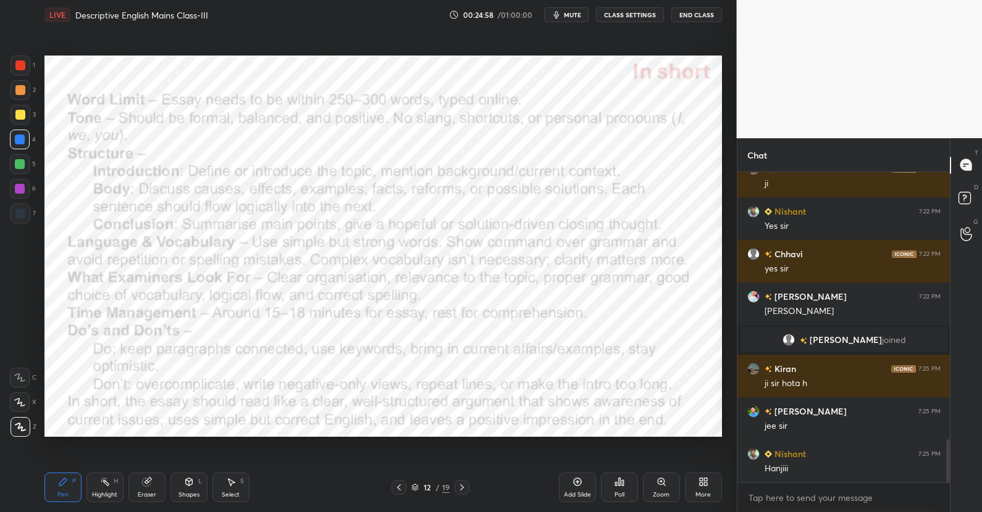
scroll to position [1927, 0]
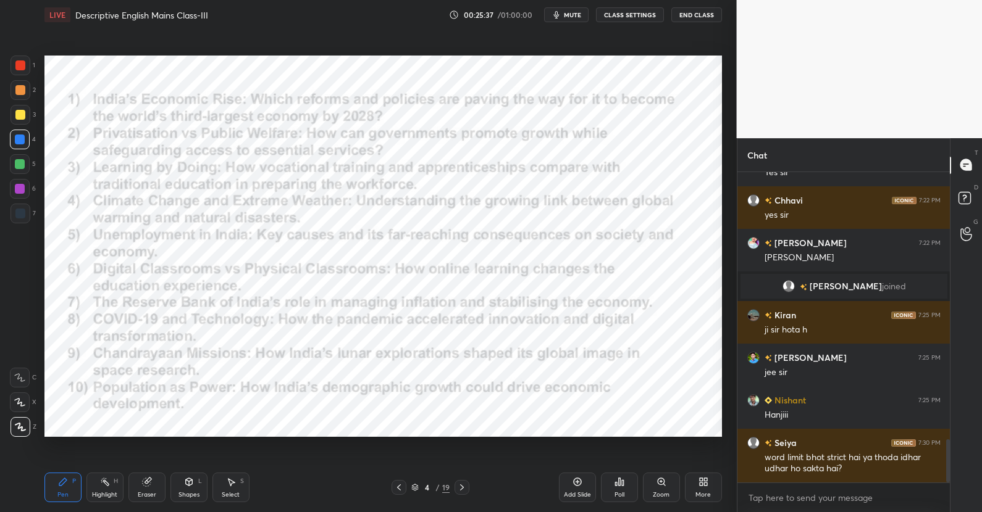
click at [417, 489] on icon at bounding box center [414, 487] width 7 height 7
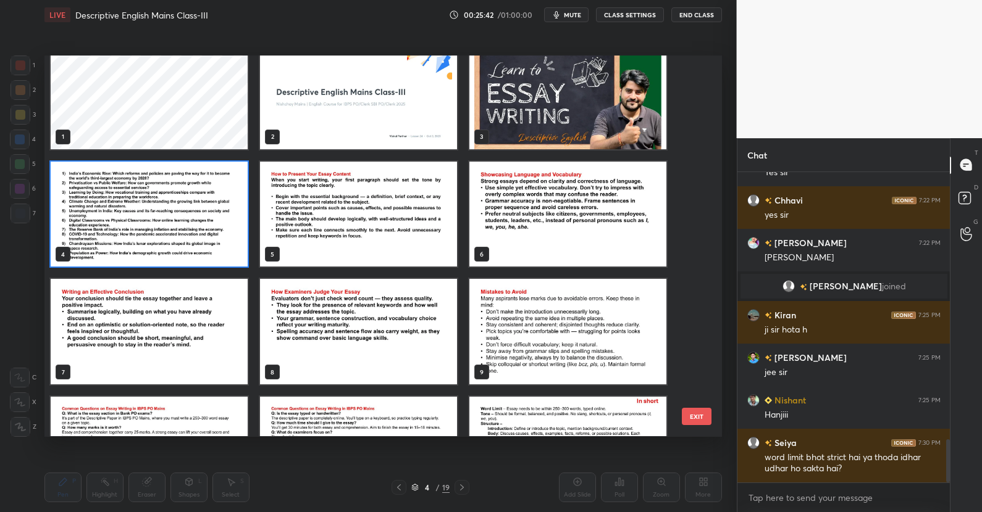
scroll to position [0, 0]
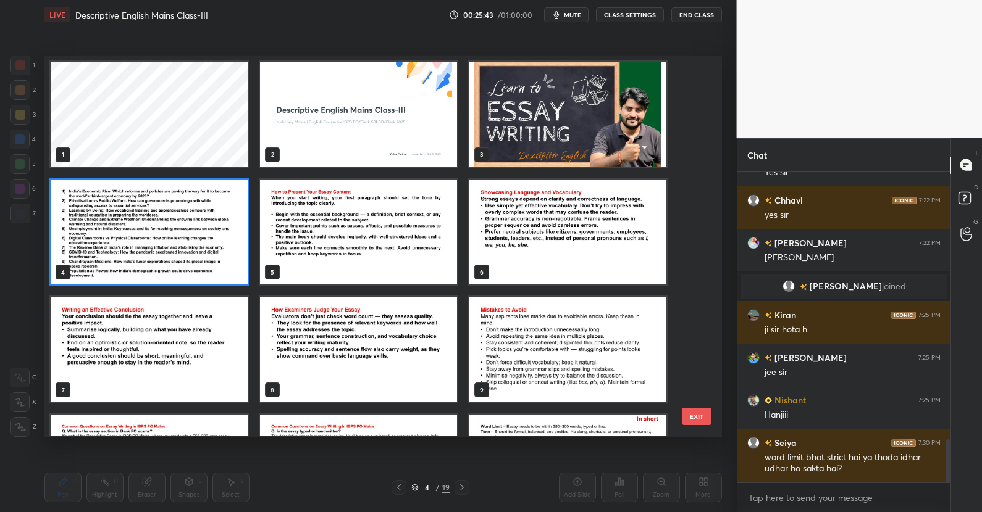
click at [96, 235] on img "grid" at bounding box center [149, 233] width 197 height 106
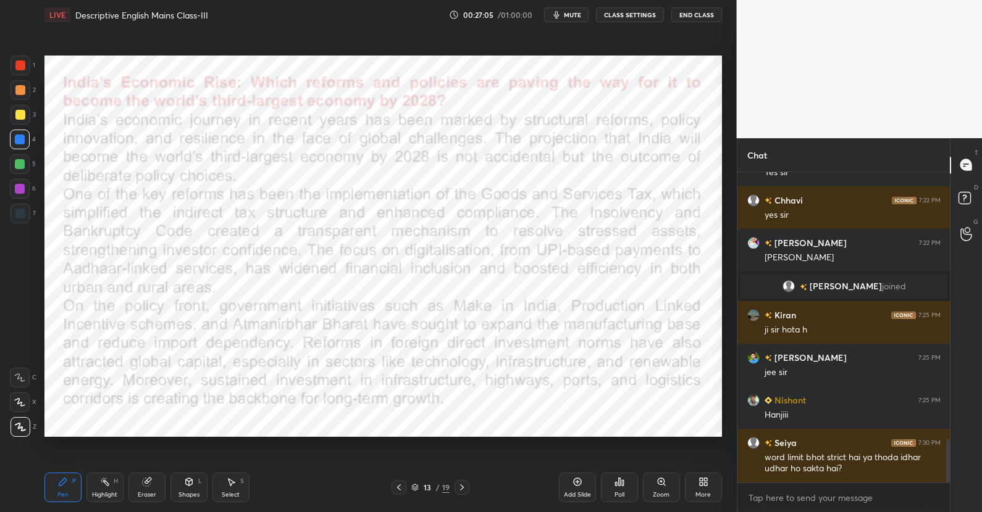
scroll to position [1970, 0]
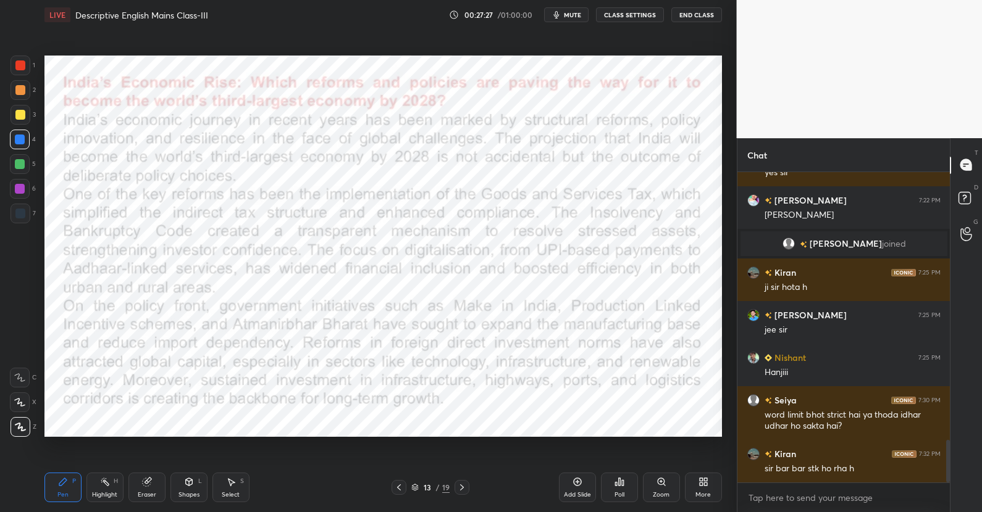
click at [22, 188] on div at bounding box center [20, 189] width 10 height 10
click at [420, 487] on div "13 / 19" at bounding box center [430, 487] width 38 height 11
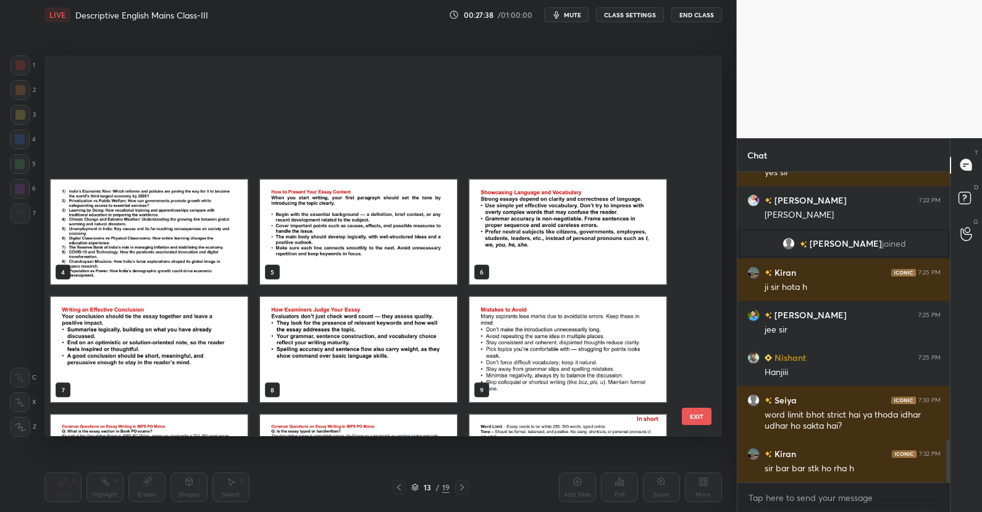
scroll to position [377, 671]
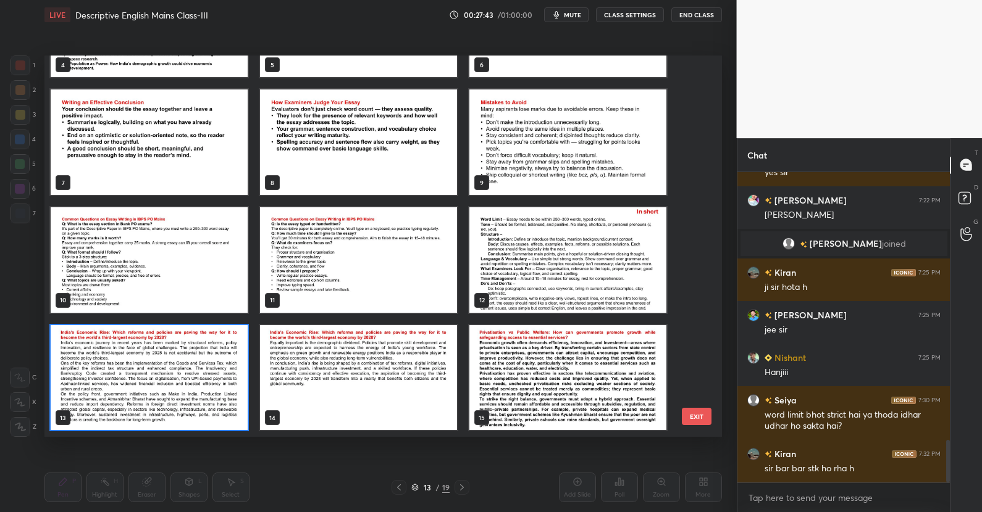
click at [177, 372] on img "grid" at bounding box center [149, 378] width 197 height 106
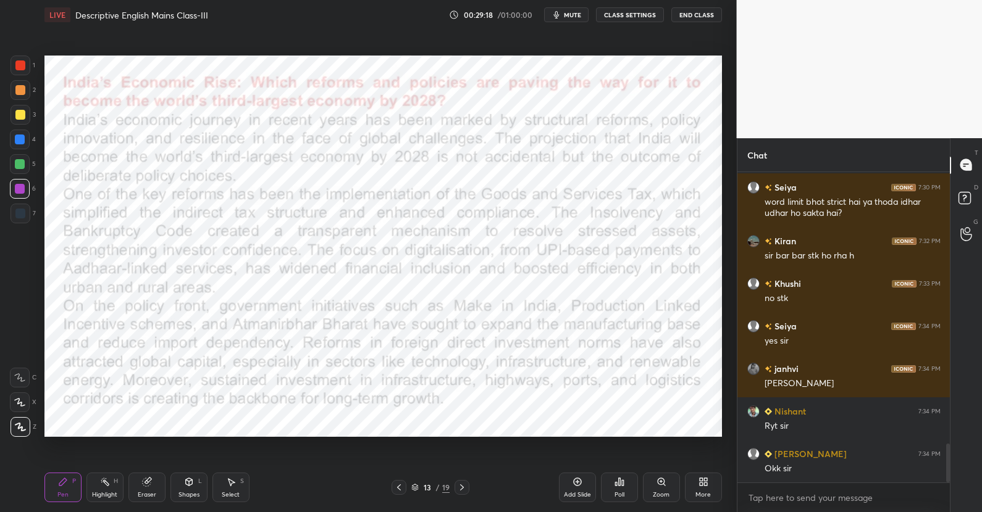
scroll to position [2226, 0]
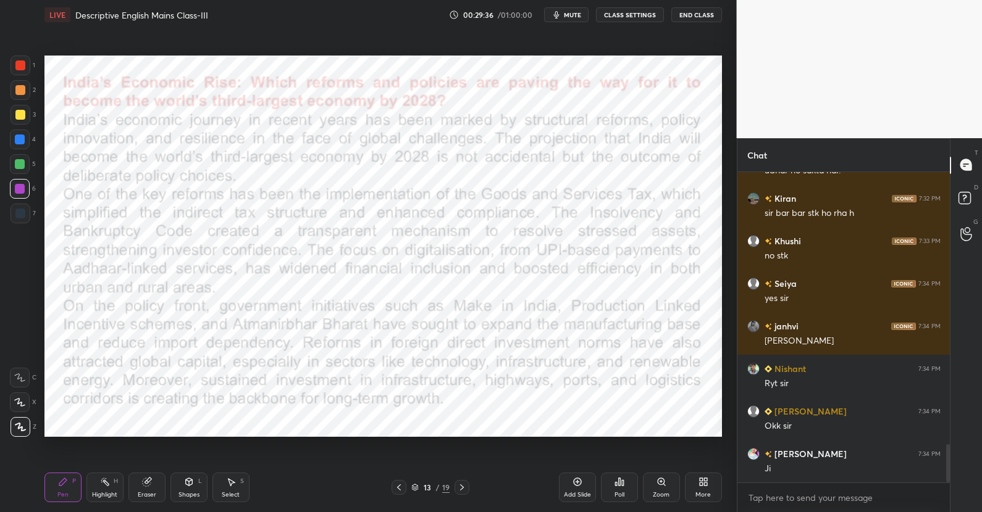
click at [24, 142] on div at bounding box center [20, 140] width 10 height 10
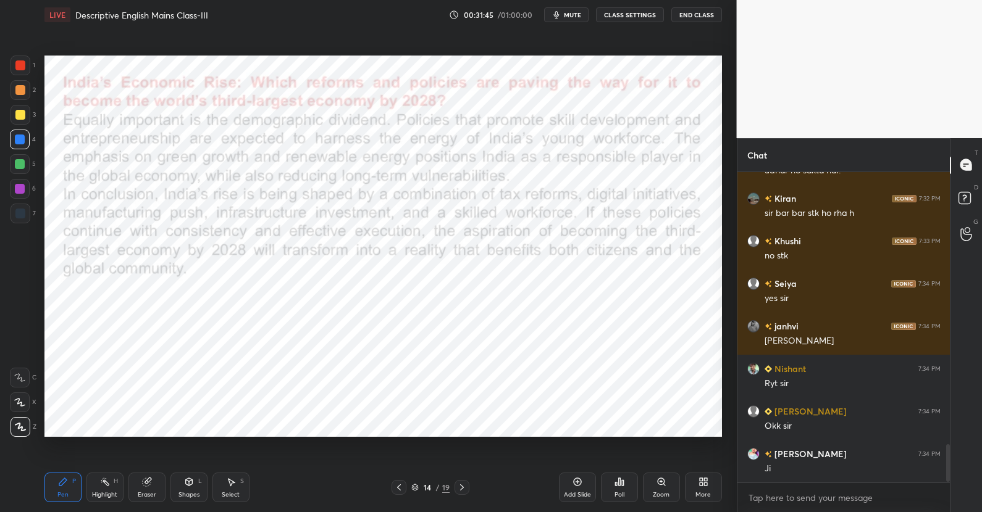
drag, startPoint x: 18, startPoint y: 193, endPoint x: 41, endPoint y: 196, distance: 23.1
click at [18, 193] on div at bounding box center [20, 189] width 10 height 10
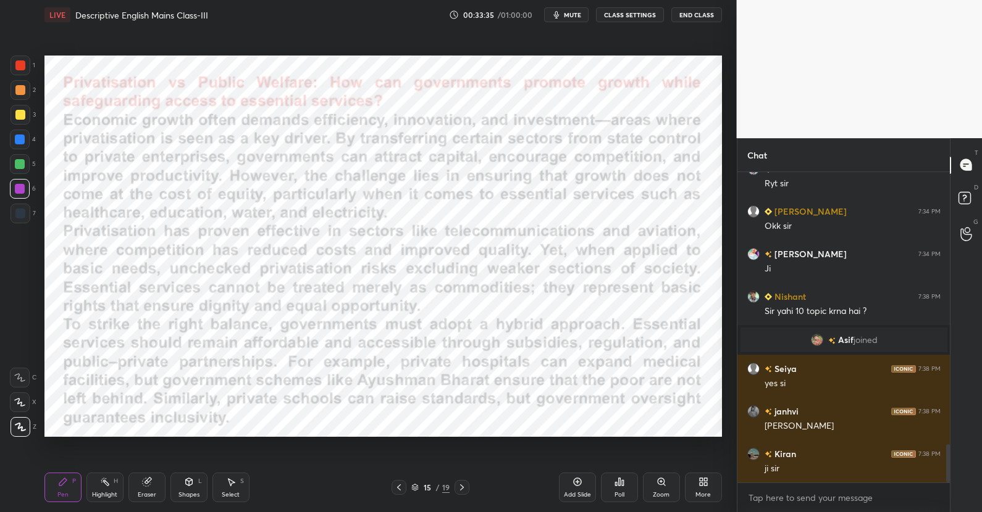
scroll to position [2247, 0]
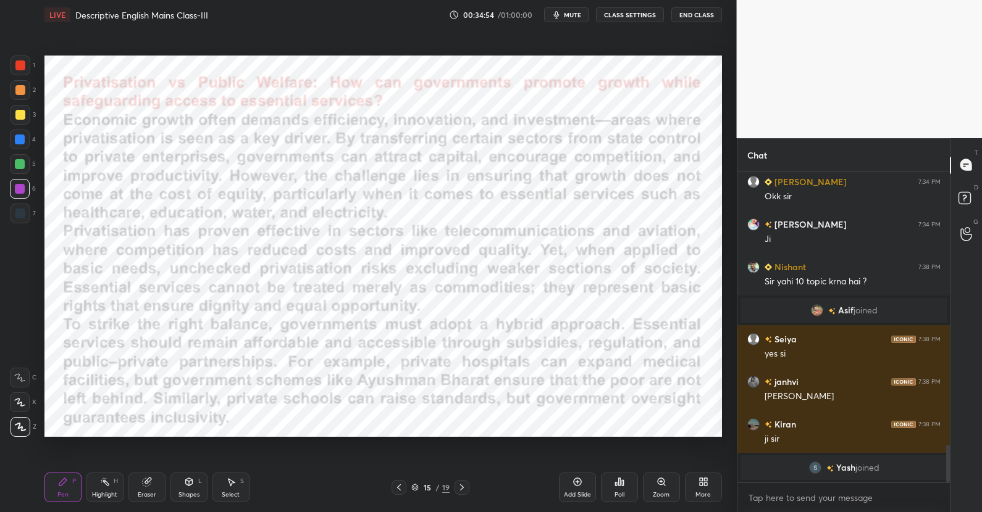
click at [416, 488] on icon at bounding box center [414, 487] width 7 height 7
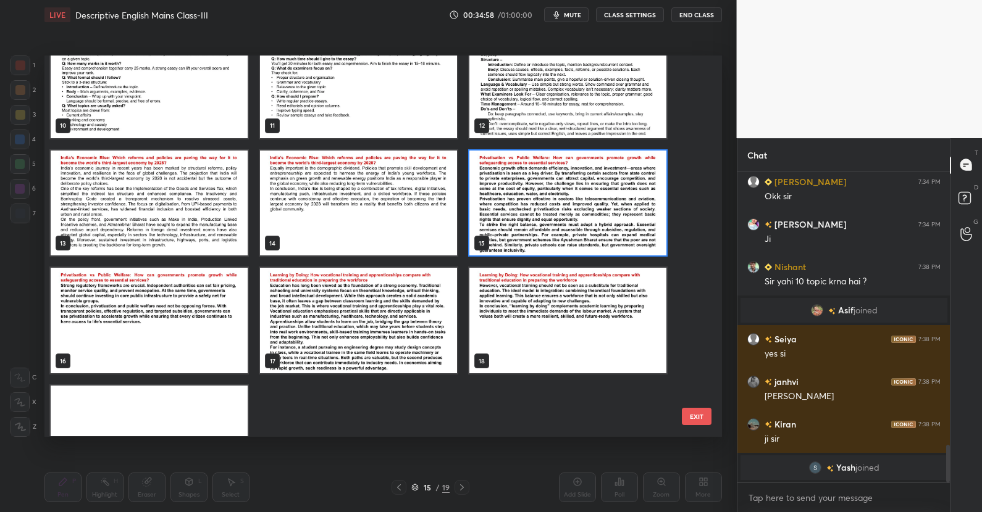
scroll to position [384, 0]
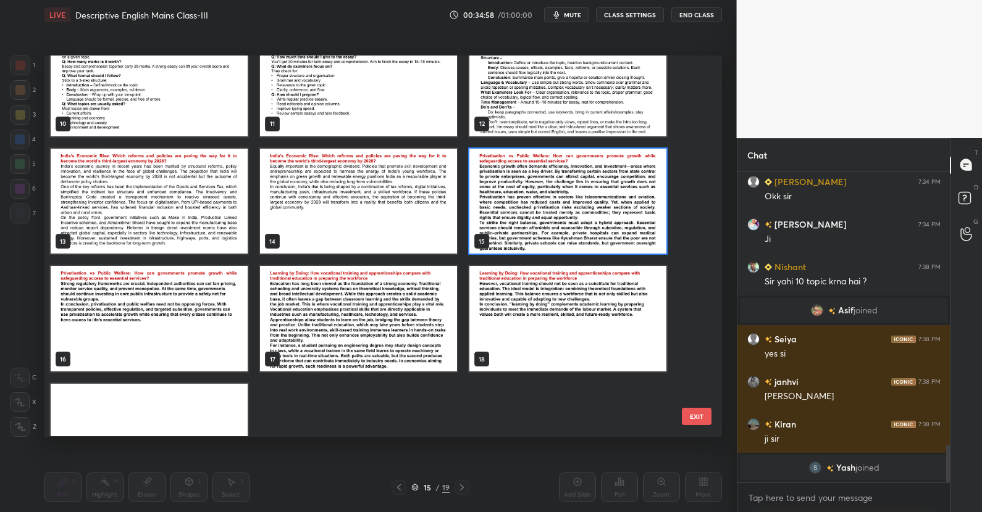
click at [616, 191] on img "grid" at bounding box center [567, 202] width 197 height 106
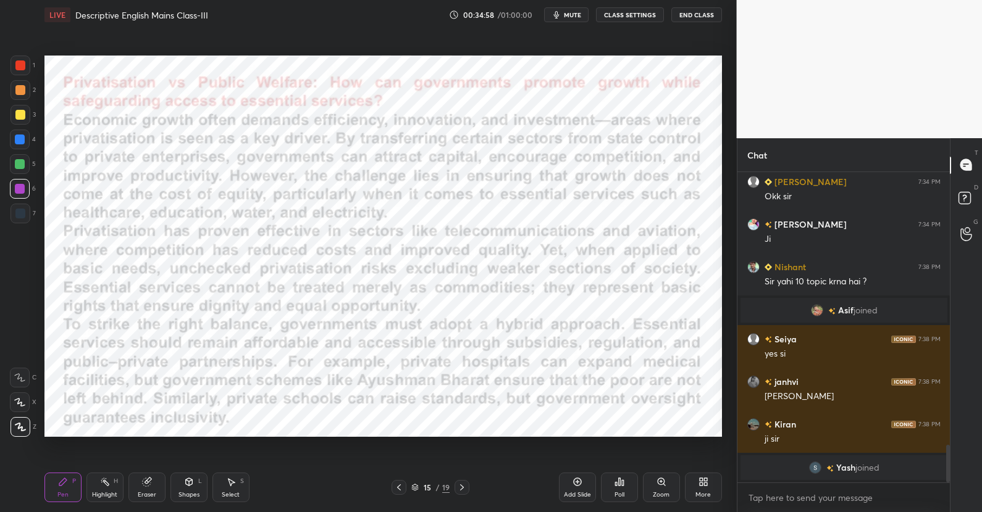
click at [617, 194] on img "grid" at bounding box center [567, 202] width 197 height 106
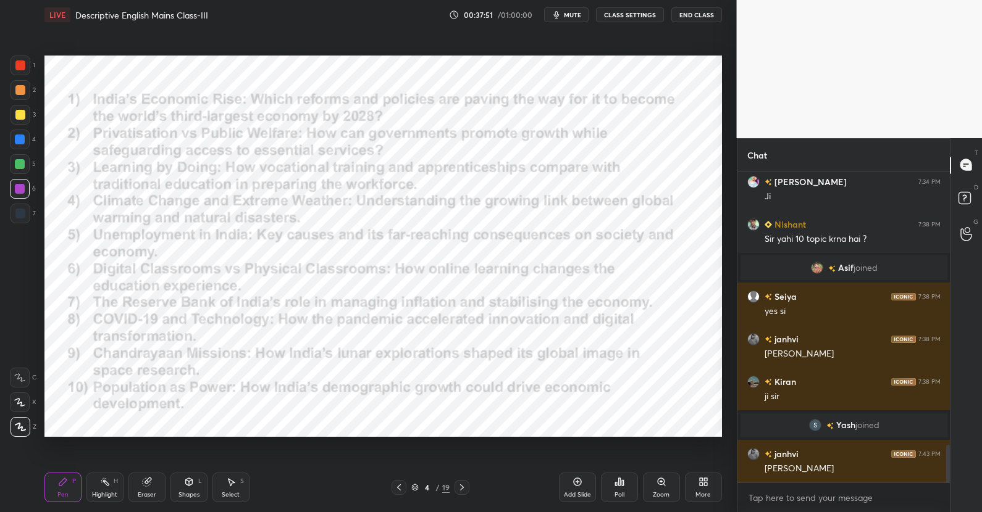
scroll to position [2297, 0]
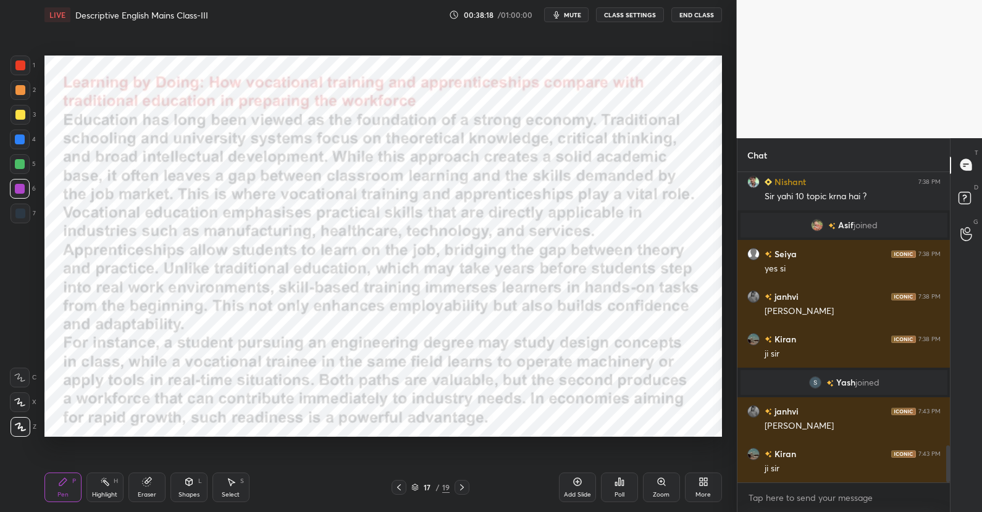
drag, startPoint x: 22, startPoint y: 140, endPoint x: 29, endPoint y: 143, distance: 8.3
click at [22, 140] on div at bounding box center [20, 140] width 10 height 10
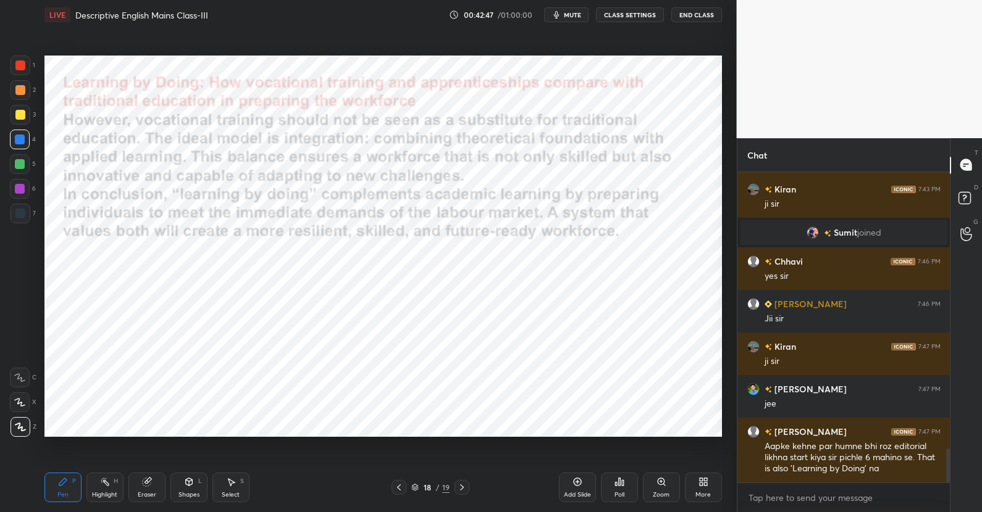
scroll to position [2581, 0]
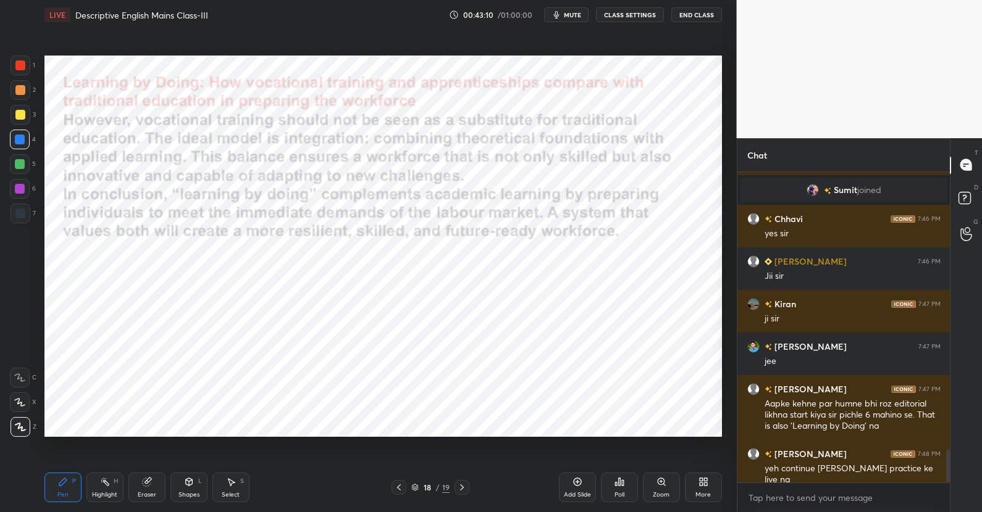
click at [570, 482] on div "Add Slide" at bounding box center [577, 488] width 37 height 30
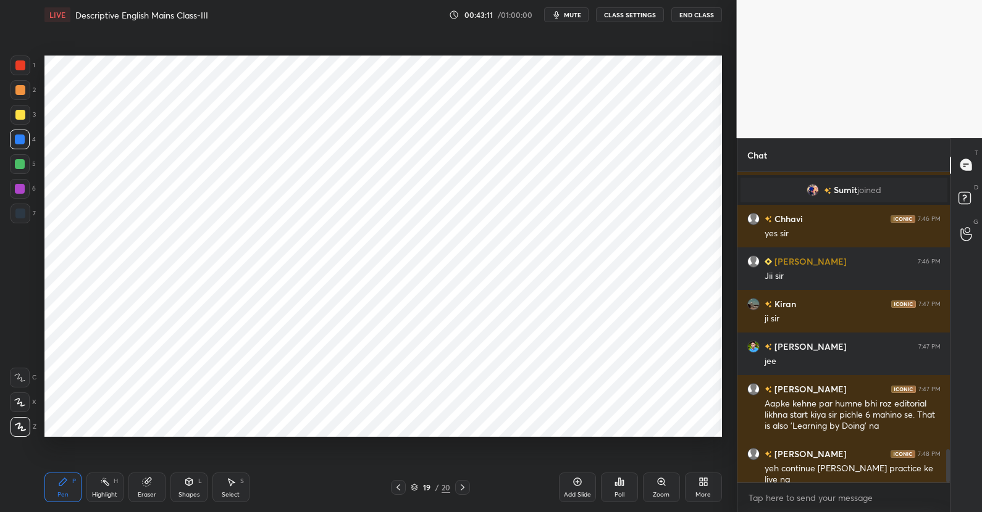
click at [700, 488] on div "More" at bounding box center [703, 488] width 37 height 30
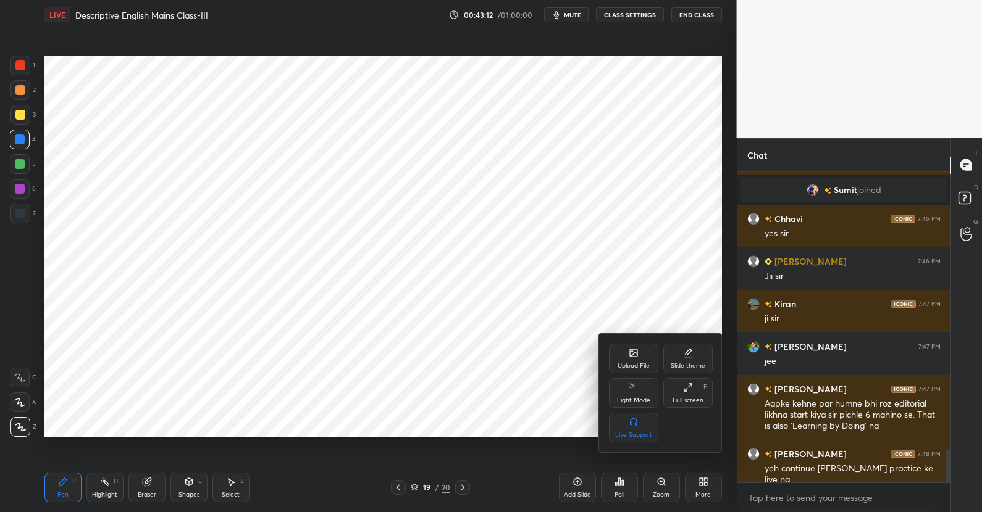
click at [630, 348] on icon at bounding box center [634, 353] width 10 height 10
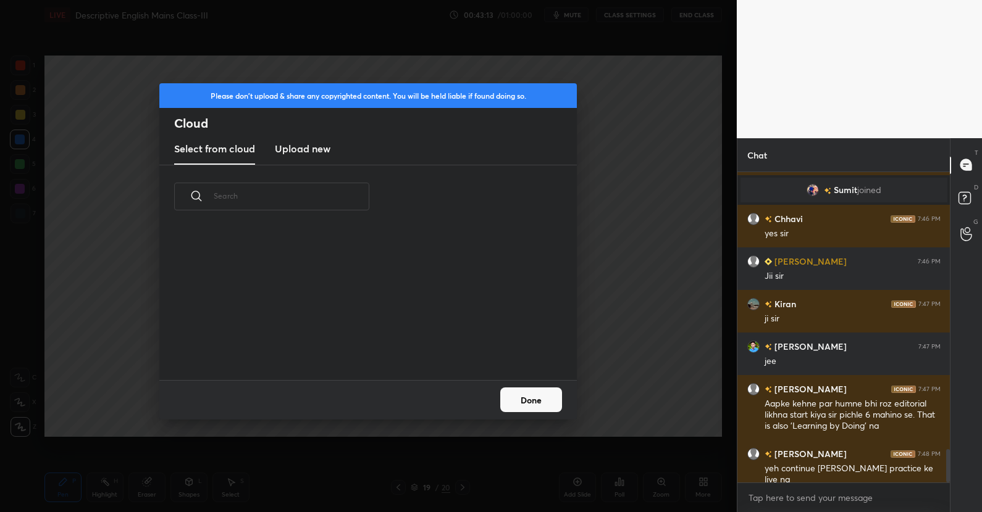
scroll to position [152, 396]
click at [291, 154] on h3 "Upload new" at bounding box center [303, 148] width 56 height 15
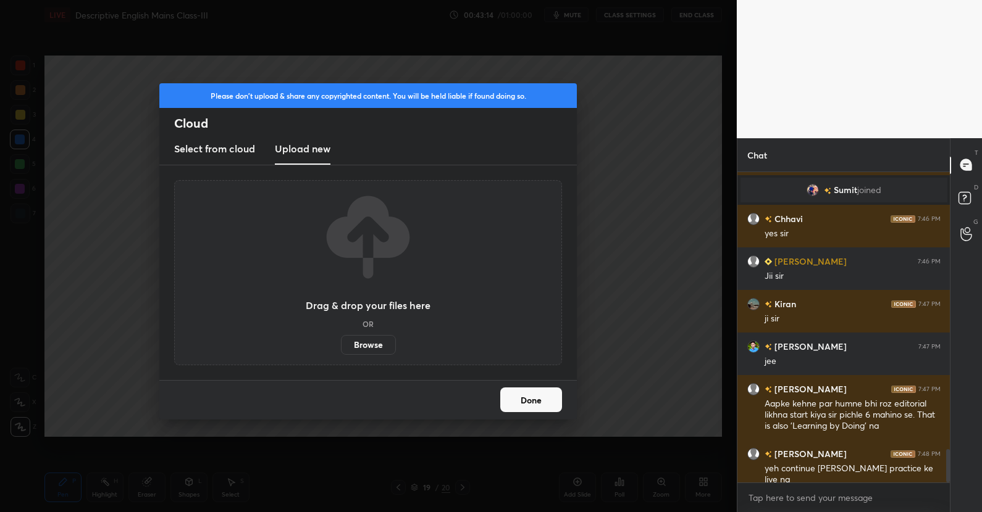
click at [365, 336] on label "Browse" at bounding box center [368, 345] width 55 height 20
click at [341, 336] on input "Browse" at bounding box center [341, 345] width 0 height 20
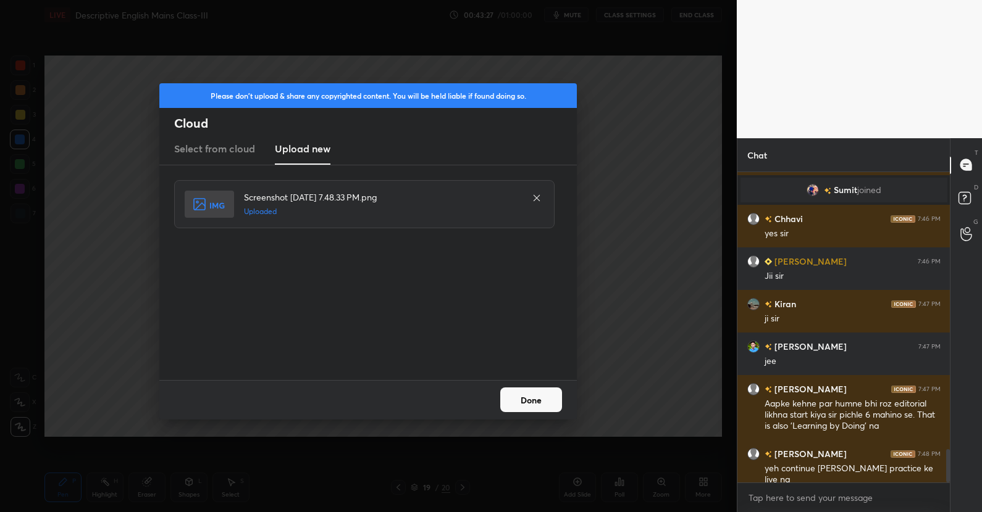
click at [543, 401] on button "Done" at bounding box center [531, 400] width 62 height 25
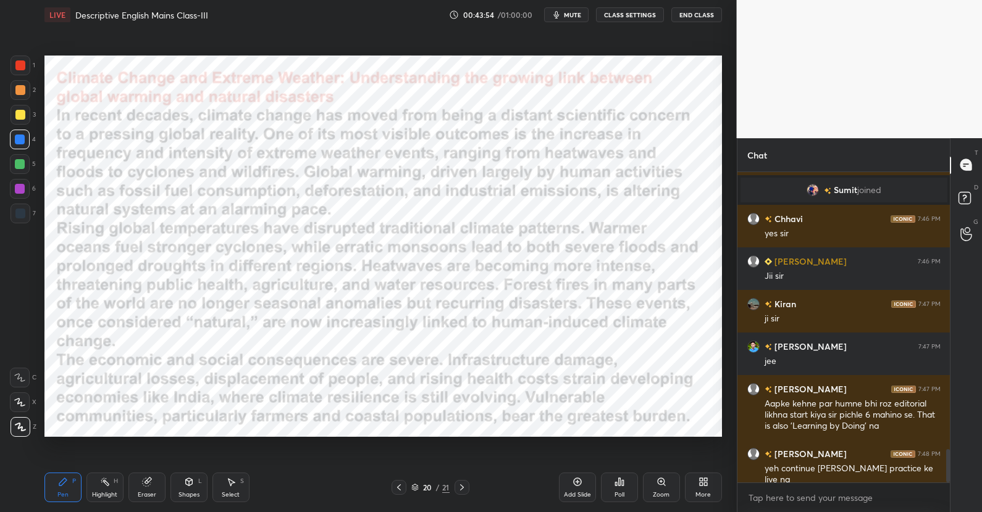
click at [577, 487] on icon at bounding box center [577, 482] width 10 height 10
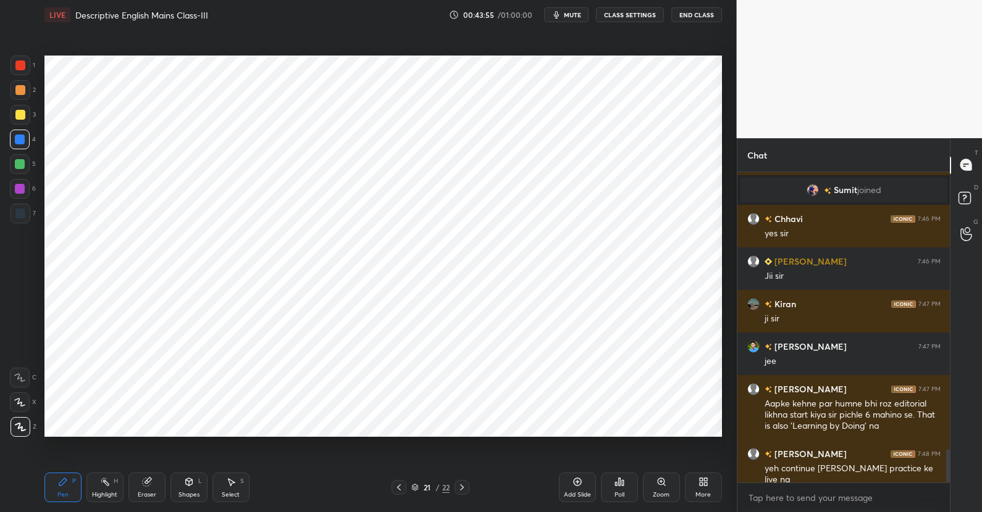
click at [704, 488] on div "More" at bounding box center [703, 488] width 37 height 30
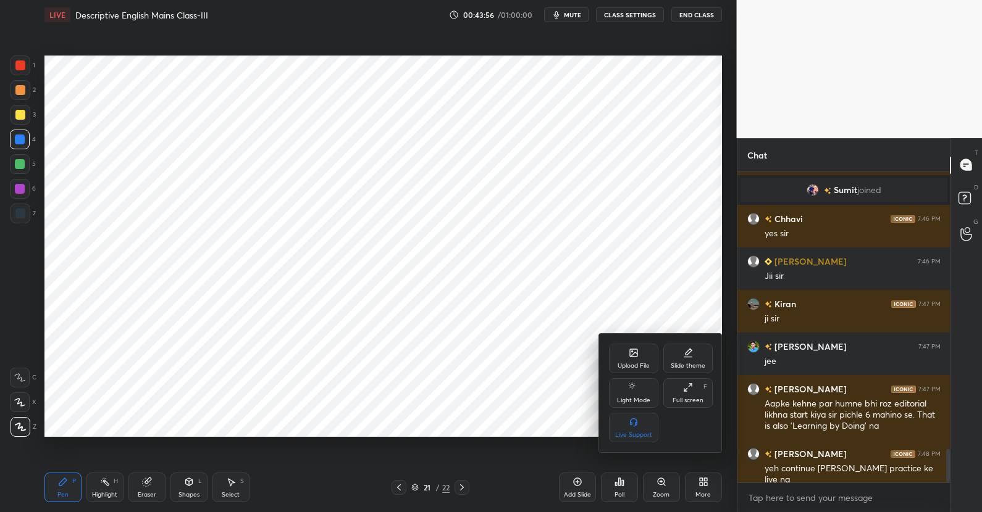
click at [627, 361] on div "Upload File" at bounding box center [633, 359] width 49 height 30
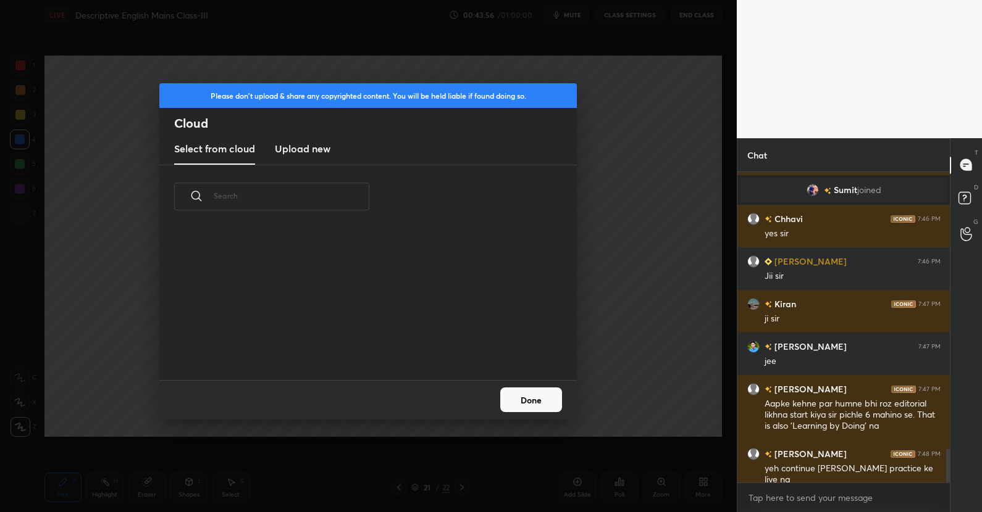
scroll to position [93, 396]
click at [318, 150] on h3 "Upload new" at bounding box center [303, 148] width 56 height 15
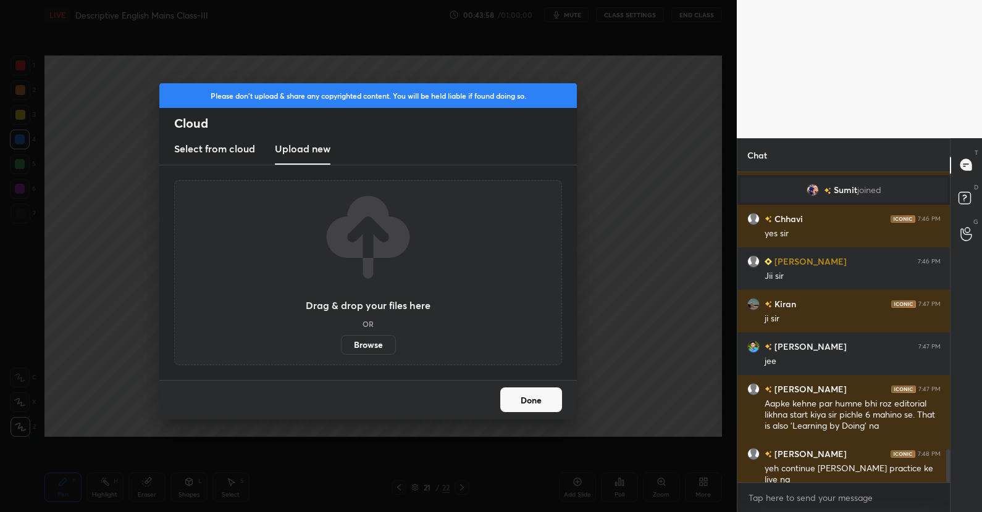
click at [371, 340] on label "Browse" at bounding box center [368, 345] width 55 height 20
click at [341, 340] on input "Browse" at bounding box center [341, 345] width 0 height 20
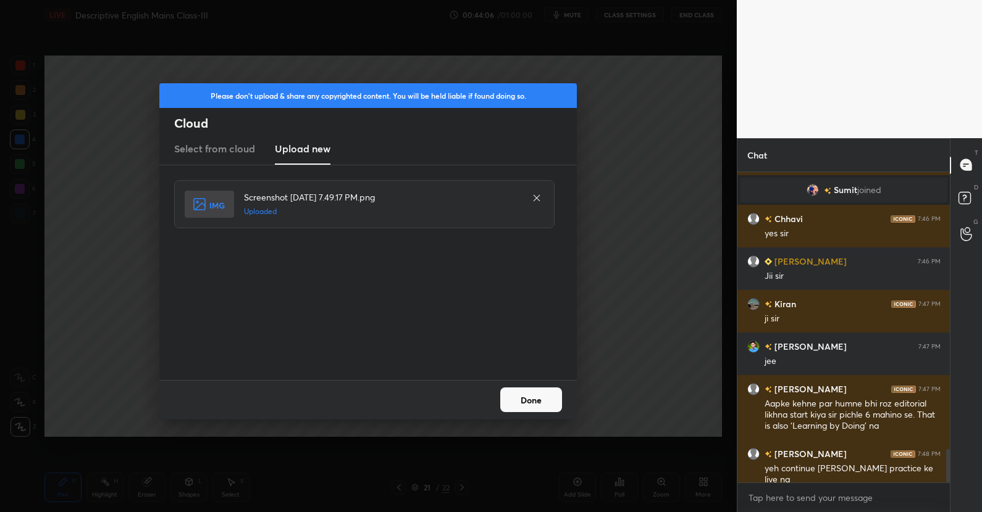
click at [537, 400] on button "Done" at bounding box center [531, 400] width 62 height 25
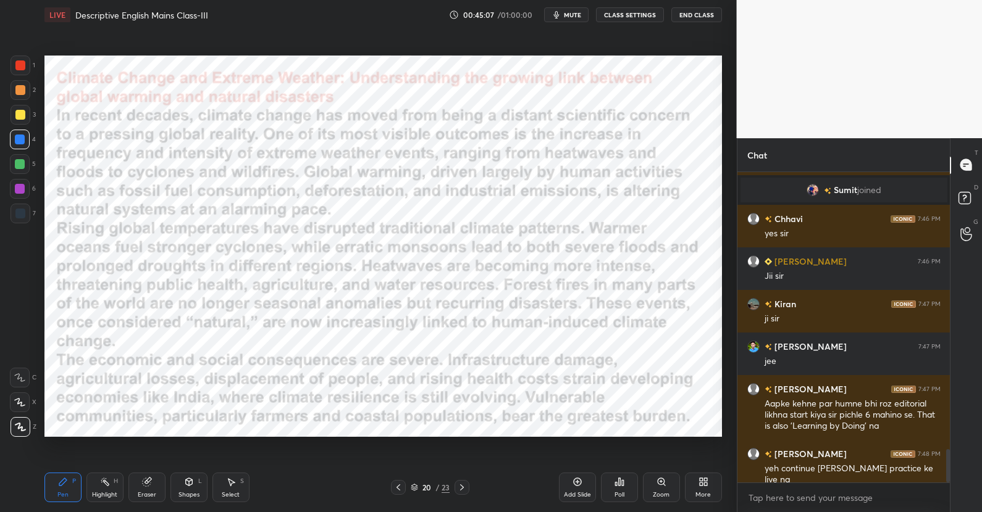
scroll to position [2610, 0]
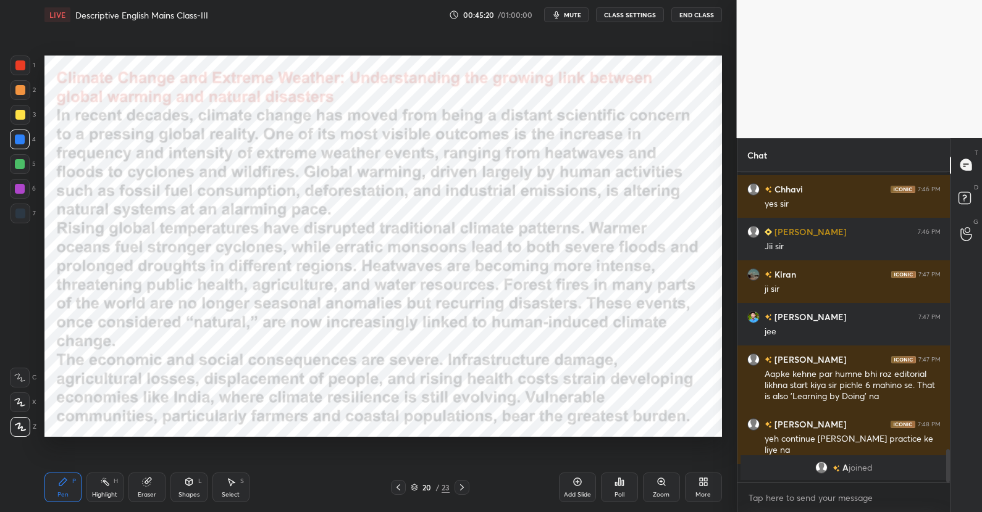
click at [21, 191] on div at bounding box center [20, 189] width 10 height 10
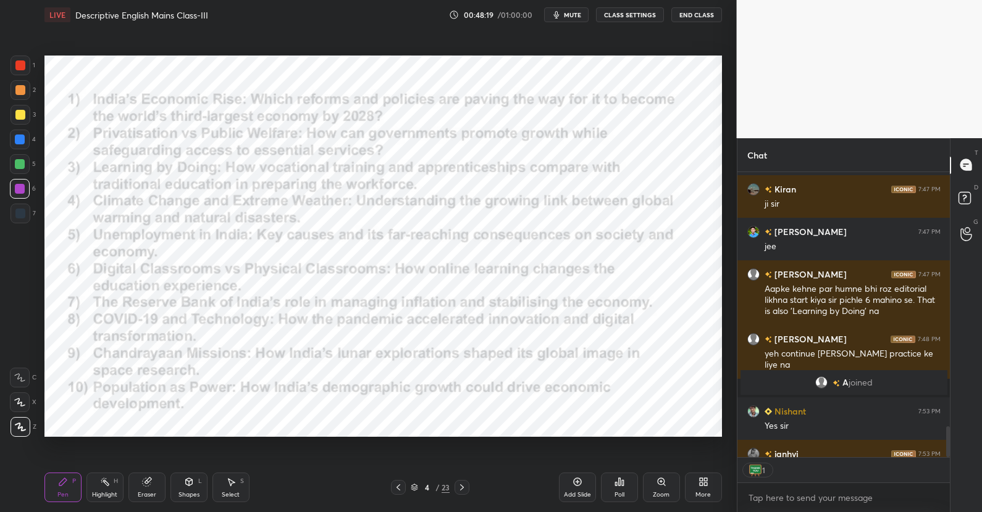
scroll to position [2636, 0]
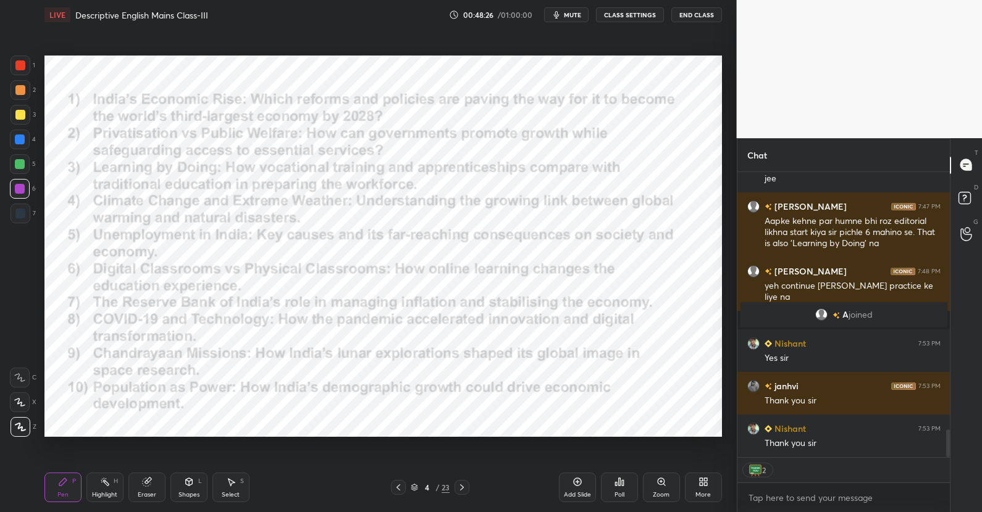
click at [396, 487] on icon at bounding box center [398, 488] width 4 height 6
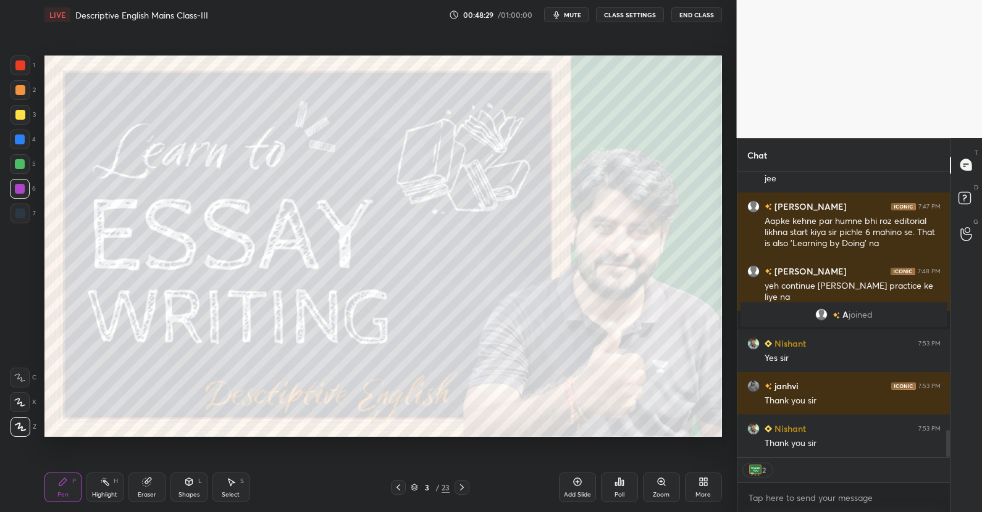
scroll to position [2679, 0]
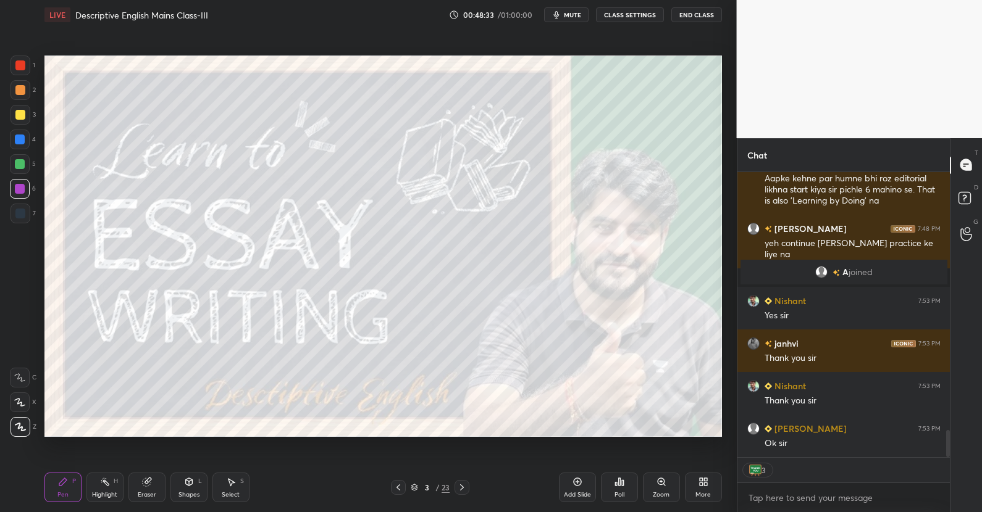
click at [401, 487] on icon at bounding box center [398, 488] width 10 height 10
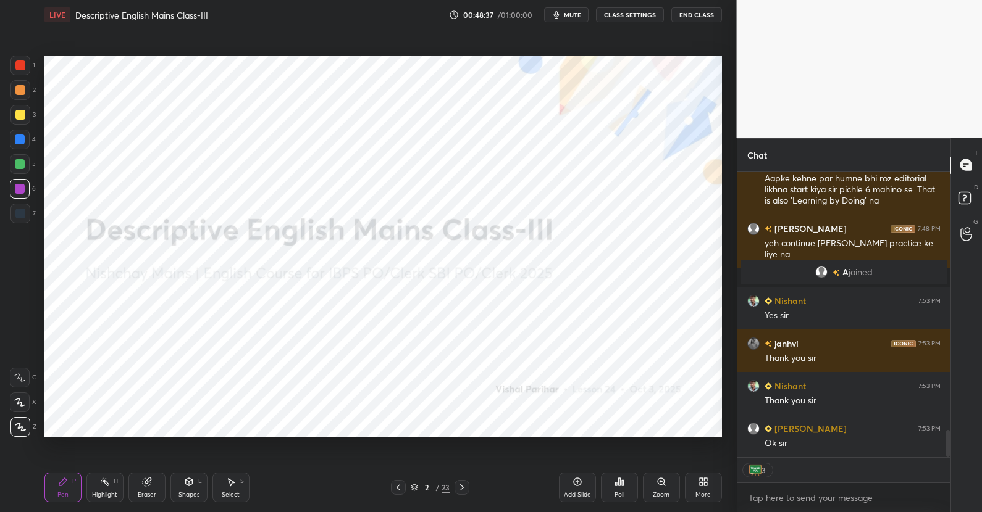
click at [20, 142] on div at bounding box center [20, 140] width 10 height 10
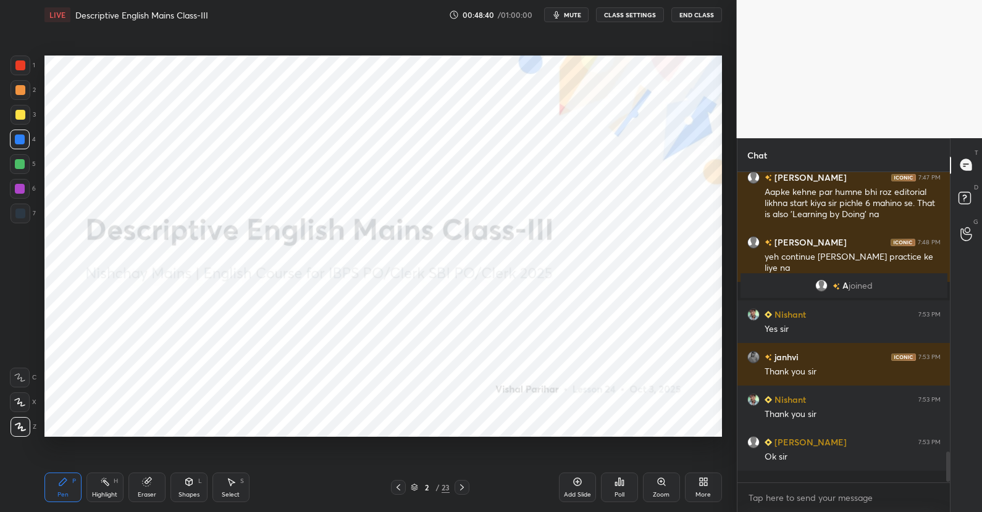
scroll to position [2654, 0]
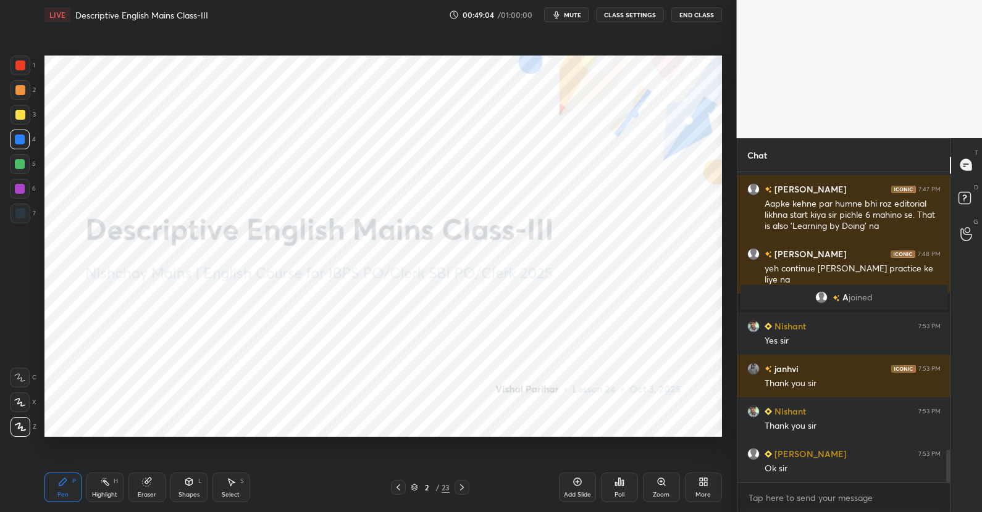
click at [201, 488] on div "Shapes L" at bounding box center [188, 488] width 37 height 30
click at [63, 482] on icon at bounding box center [62, 481] width 7 height 7
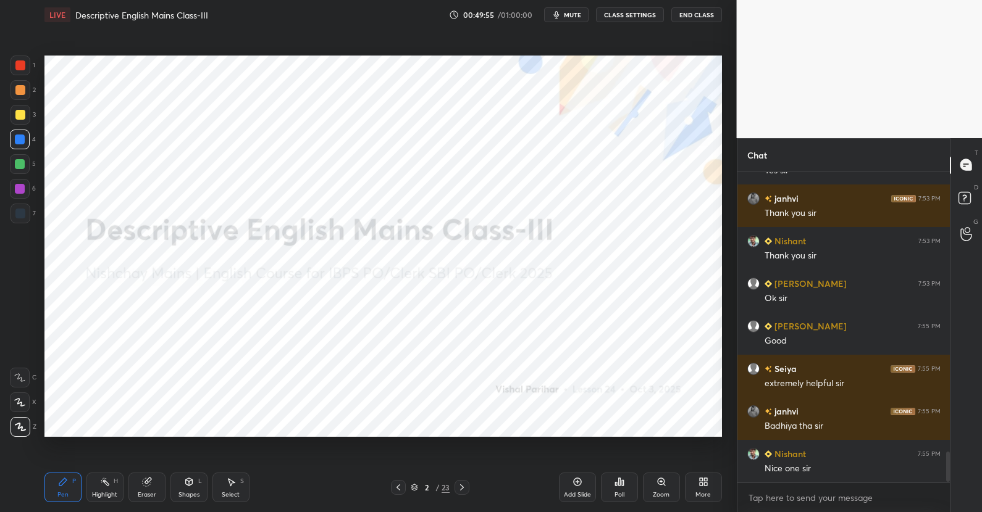
scroll to position [2836, 0]
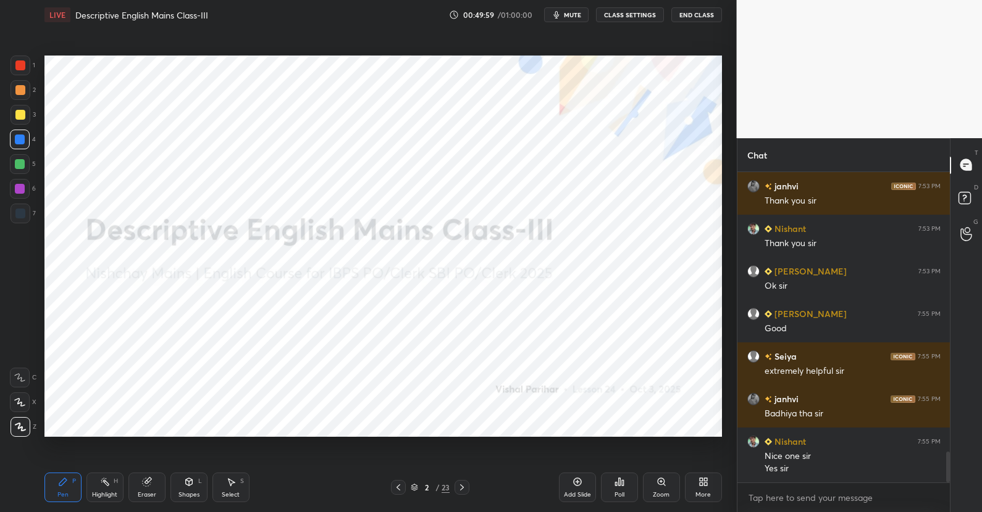
click at [704, 10] on button "End Class" at bounding box center [696, 14] width 51 height 15
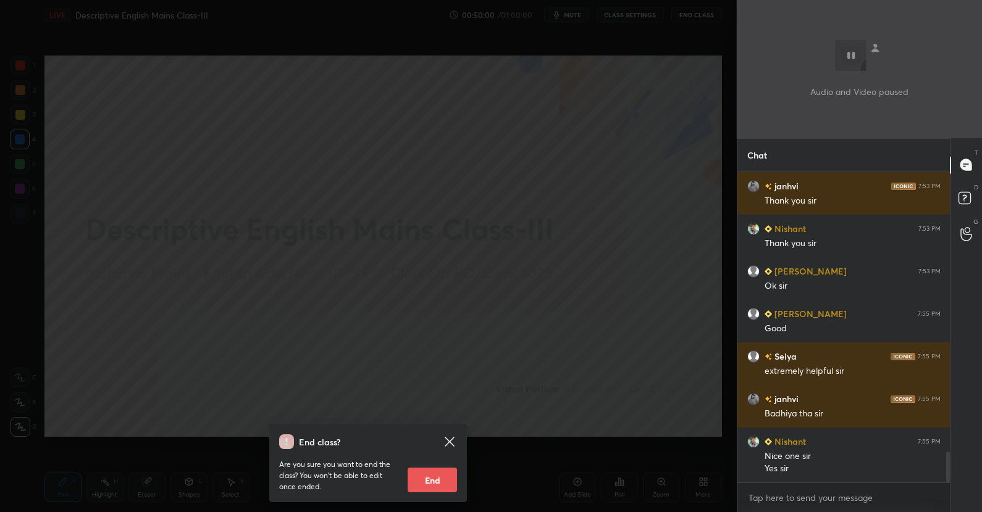
click at [438, 473] on button "End" at bounding box center [431, 480] width 49 height 25
type textarea "x"
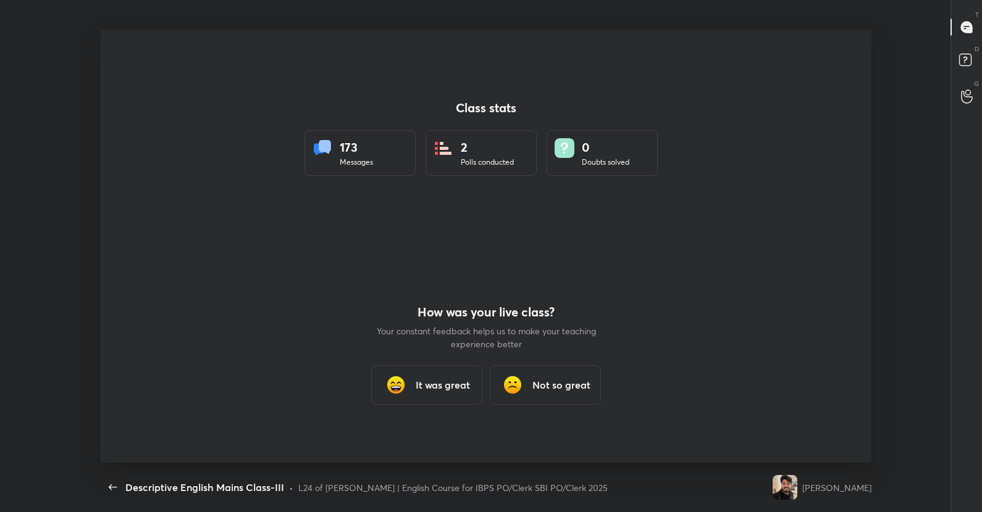
scroll to position [61305, 60767]
